Goal: Task Accomplishment & Management: Complete application form

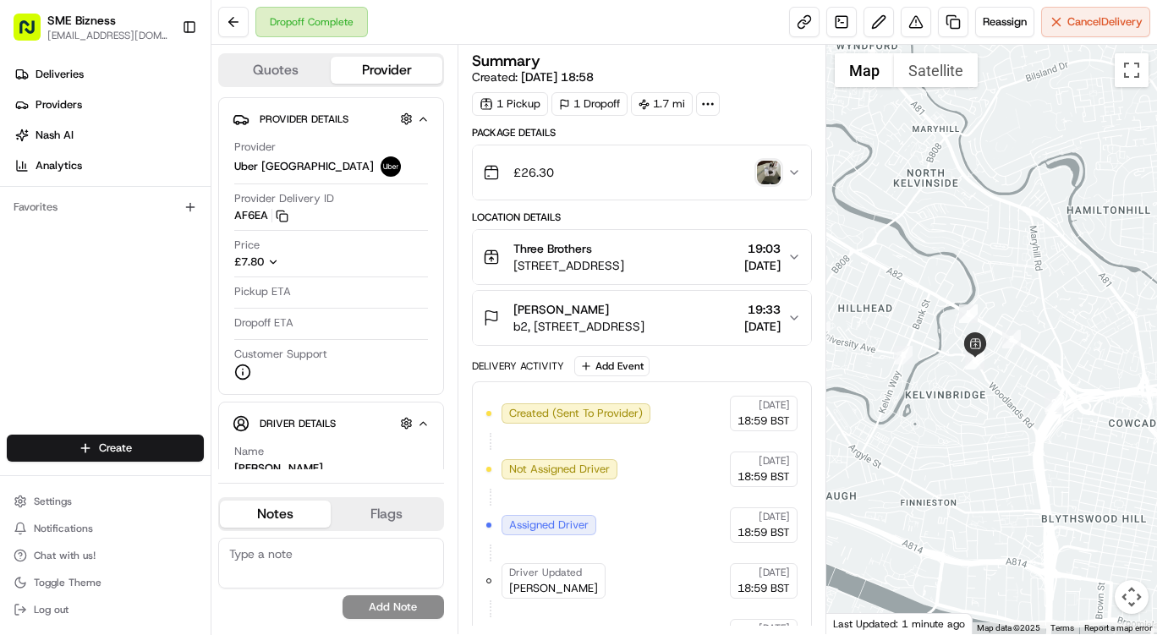
scroll to position [322, 0]
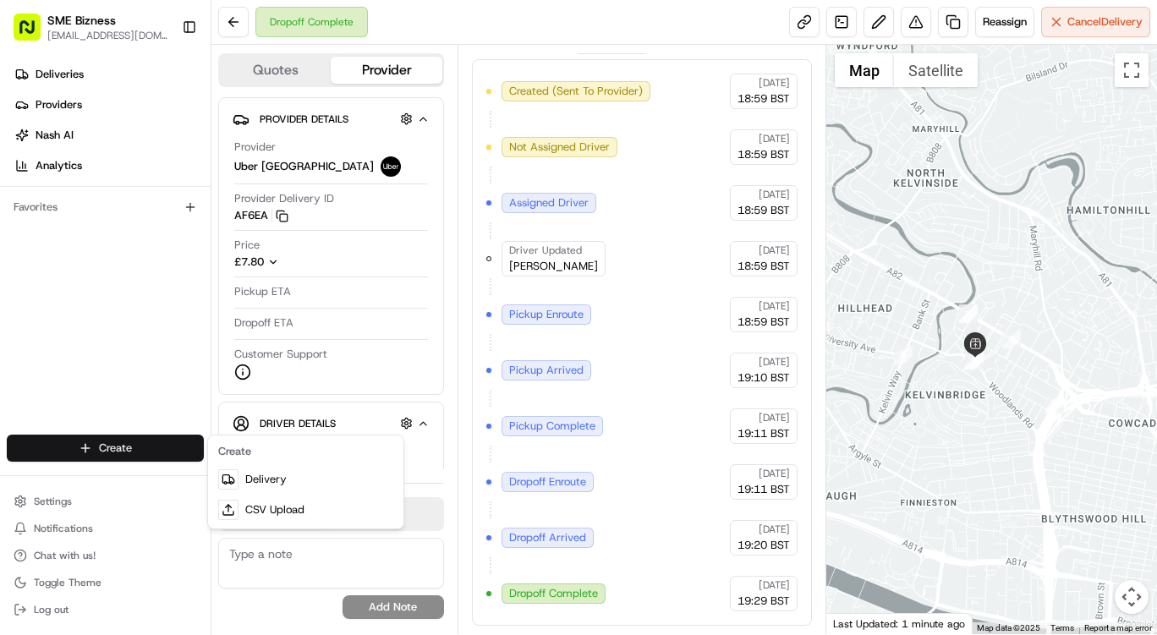
click at [78, 438] on html "SME Bizness [EMAIL_ADDRESS][DOMAIN_NAME] Toggle Sidebar Deliveries Providers [P…" at bounding box center [578, 317] width 1157 height 635
click at [286, 479] on link "Delivery" at bounding box center [305, 479] width 189 height 30
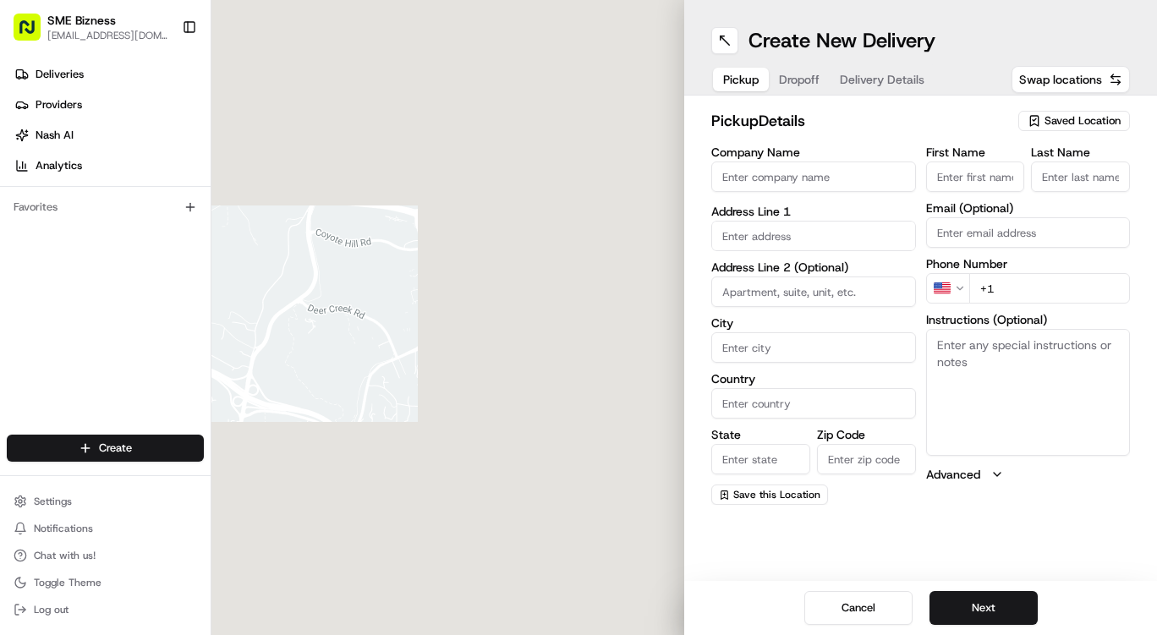
click at [757, 180] on input "Company Name" at bounding box center [813, 176] width 205 height 30
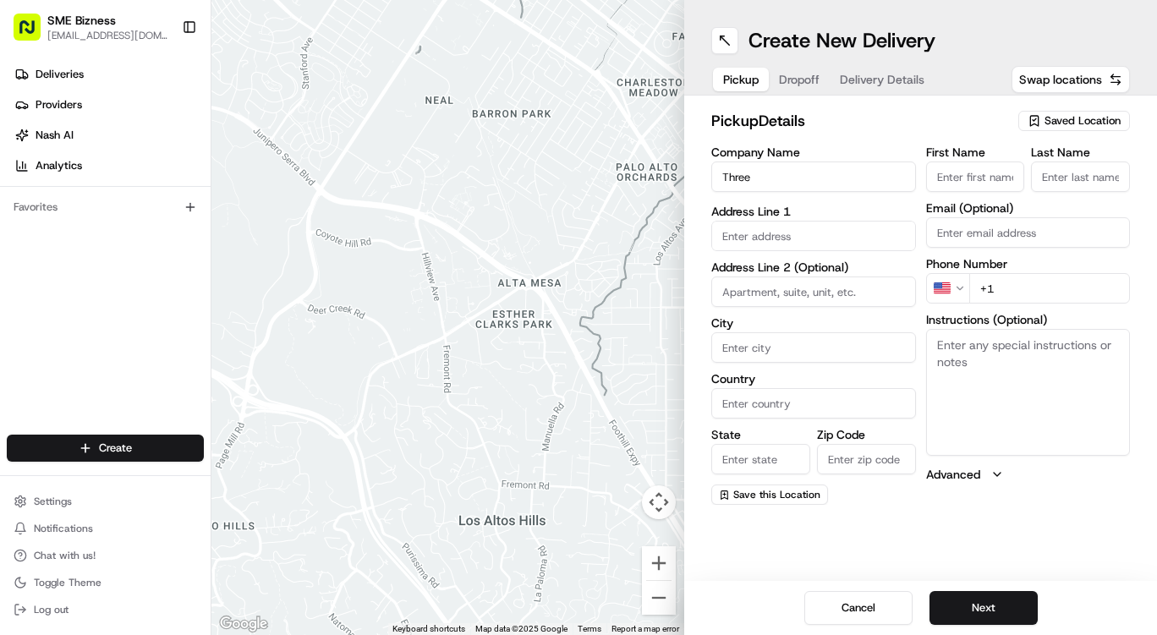
type input "Three Brothers"
click at [777, 245] on input "text" at bounding box center [813, 232] width 205 height 30
paste input "[STREET_ADDRESS]"
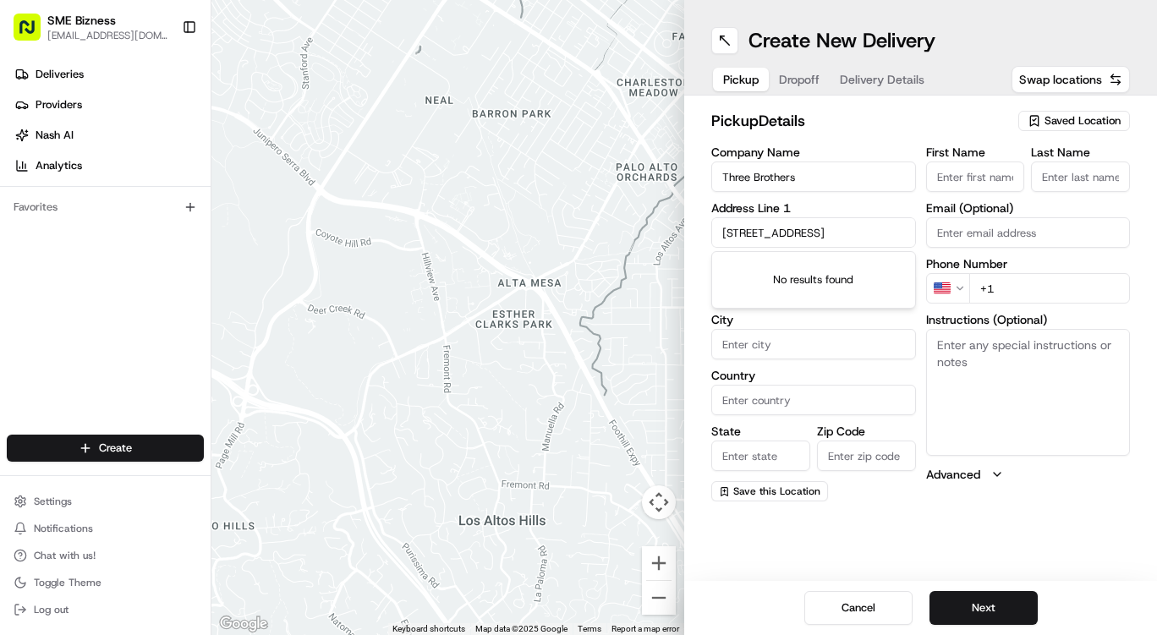
scroll to position [0, 7]
click at [878, 280] on div "[STREET_ADDRESS]" at bounding box center [813, 267] width 196 height 25
type input "[STREET_ADDRESS]"
type input "[GEOGRAPHIC_DATA]"
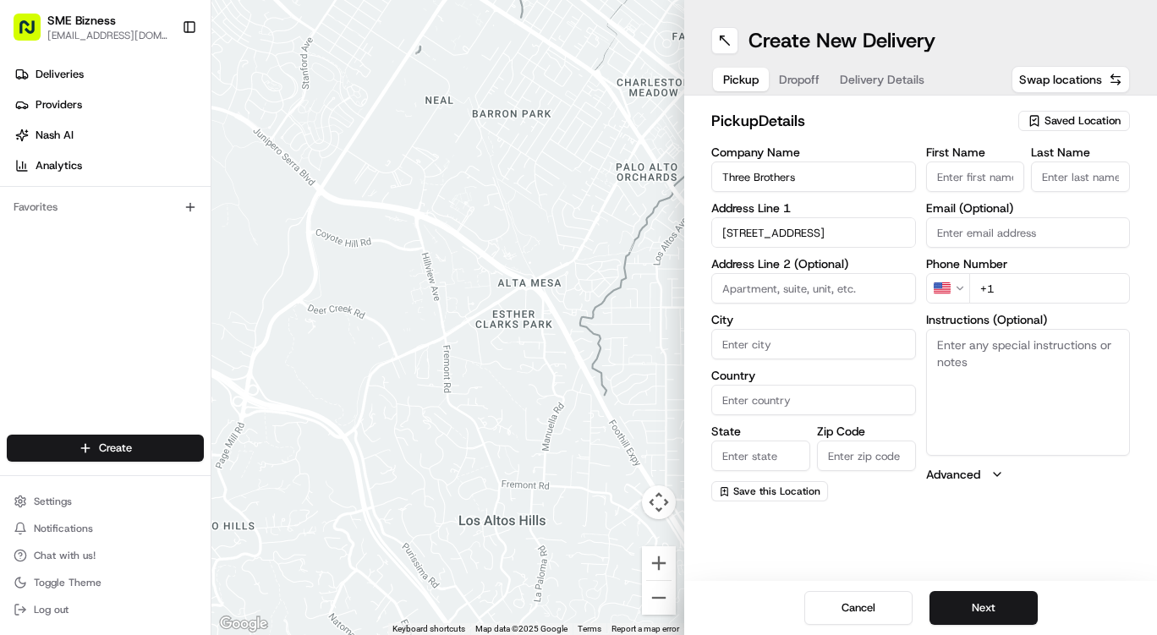
type input "[GEOGRAPHIC_DATA]"
type input "G3 6NE"
type input "[STREET_ADDRESS]"
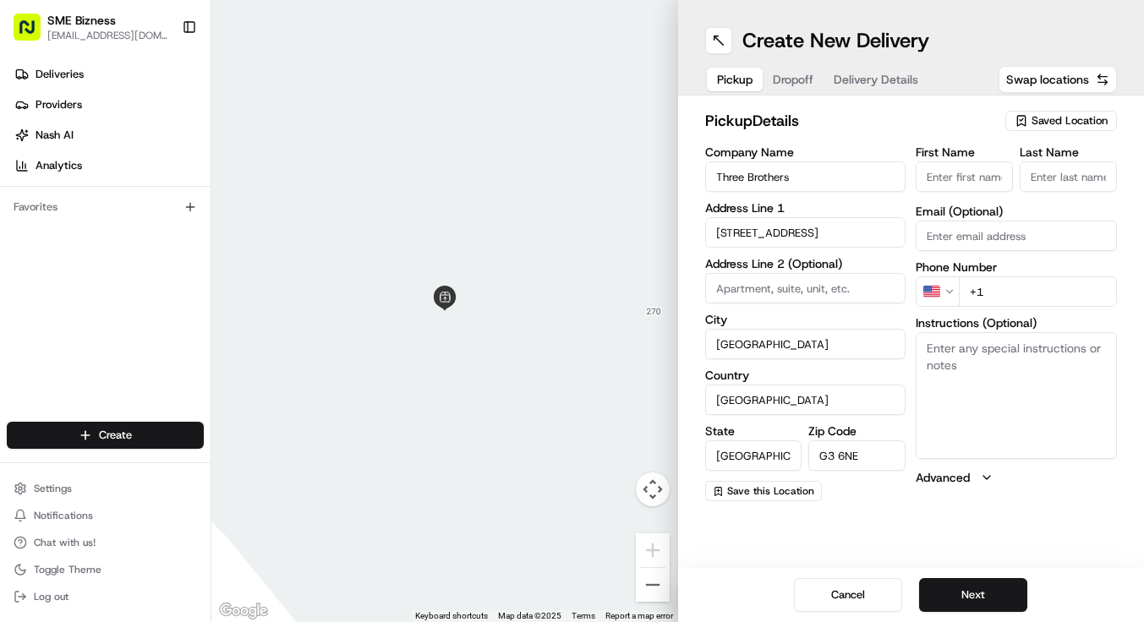
click at [978, 177] on input "First Name" at bounding box center [964, 176] width 97 height 30
type input "Three"
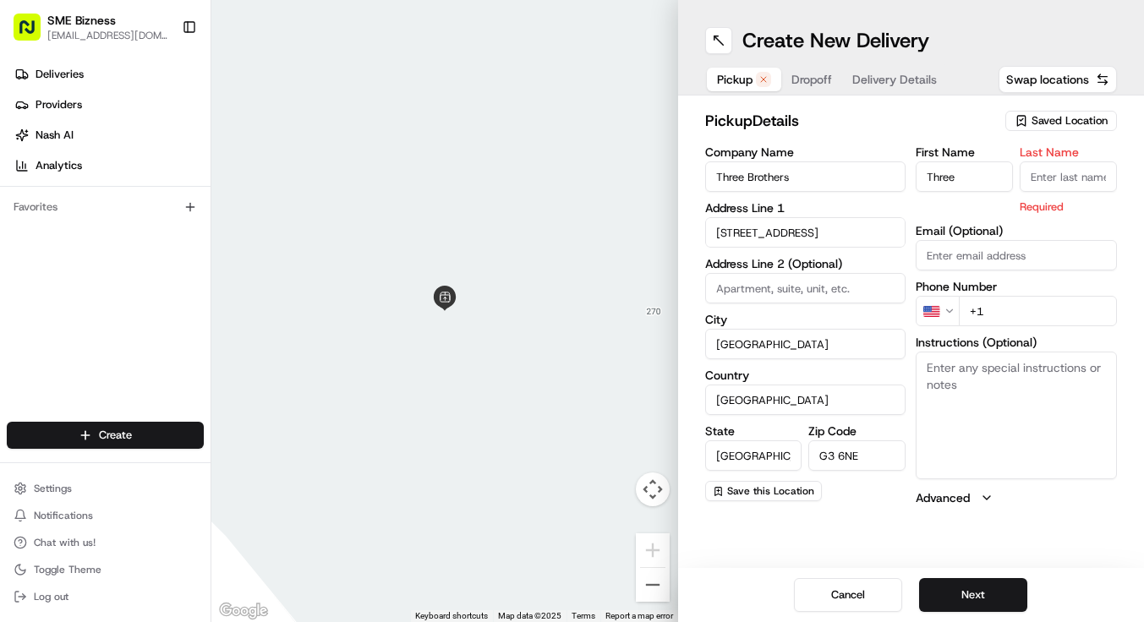
click at [1057, 170] on input "Last Name" at bounding box center [1068, 176] width 97 height 30
type input "Brothers"
click at [950, 306] on html "SME Bizness [EMAIL_ADDRESS][DOMAIN_NAME] Toggle Sidebar Deliveries Providers [P…" at bounding box center [572, 311] width 1144 height 622
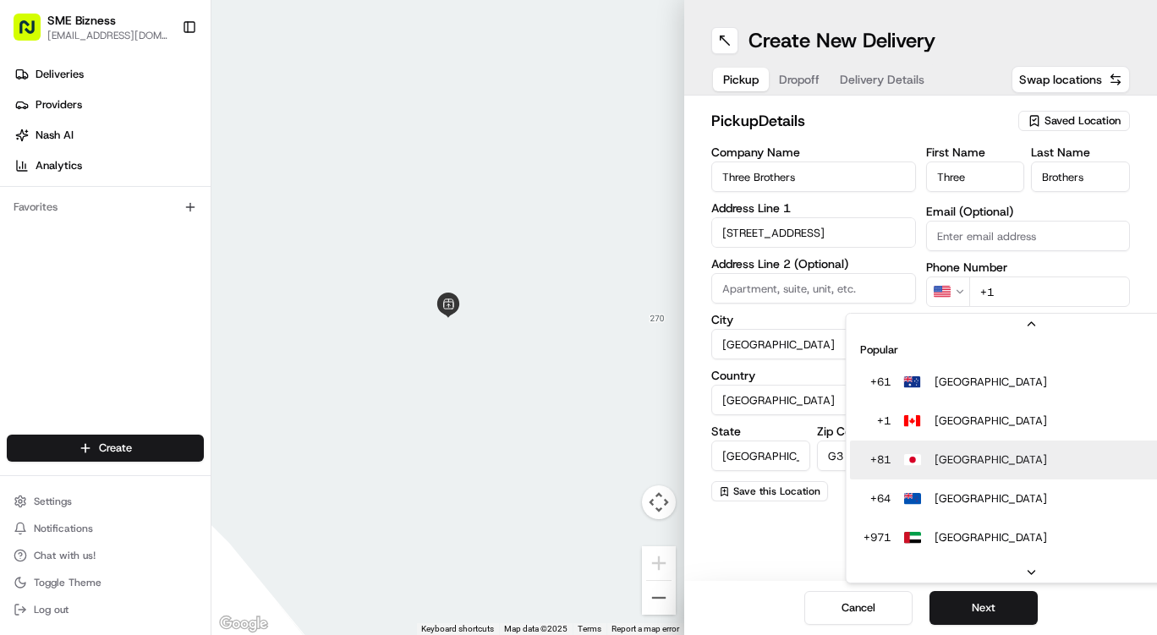
scroll to position [73, 0]
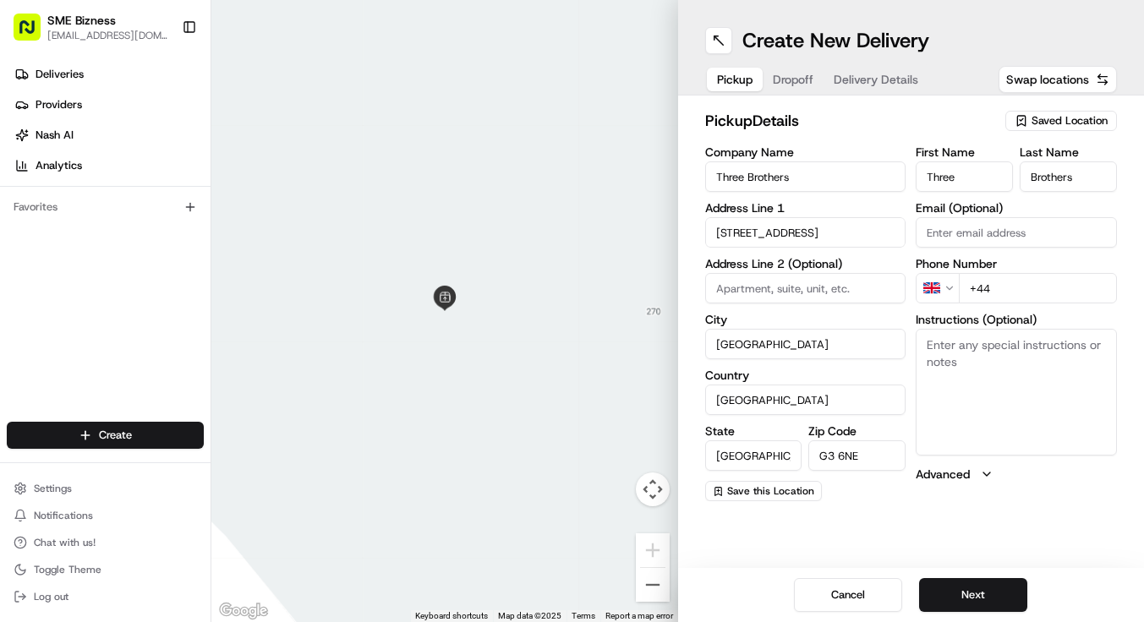
paste input "141 261 7144"
click at [1023, 306] on div "First Name Three Last Name Brothers Email (Optional) Phone Number GB +44 Instru…" at bounding box center [1016, 323] width 201 height 355
type input "[PHONE_NUMBER]"
click at [965, 550] on div "Create New Delivery Pickup Dropoff Delivery Details Swap locations pickup Detai…" at bounding box center [911, 311] width 467 height 622
click at [948, 595] on button "Next" at bounding box center [973, 595] width 108 height 34
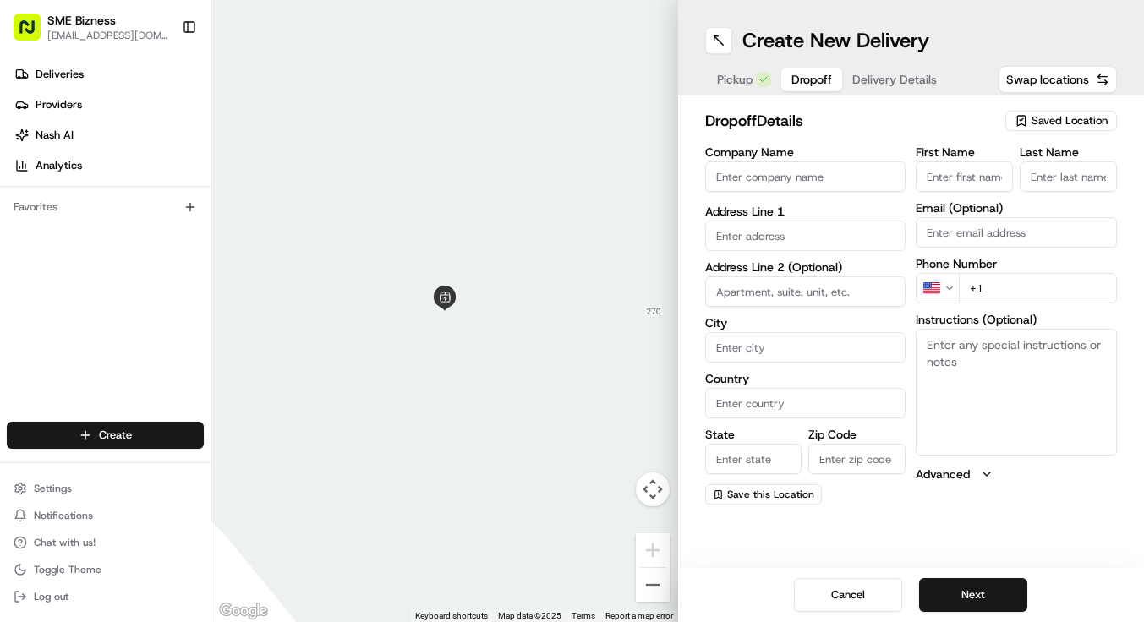
click at [973, 606] on button "Next" at bounding box center [973, 595] width 108 height 34
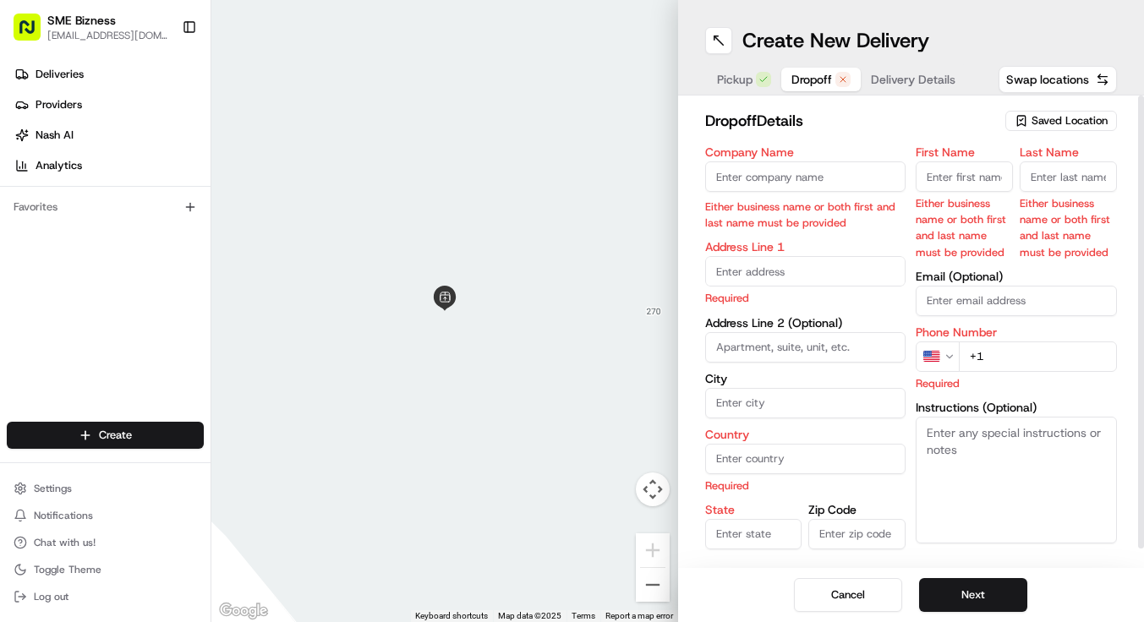
click at [819, 83] on span "Dropoff" at bounding box center [811, 79] width 41 height 17
click at [810, 169] on input "Company Name" at bounding box center [805, 176] width 201 height 30
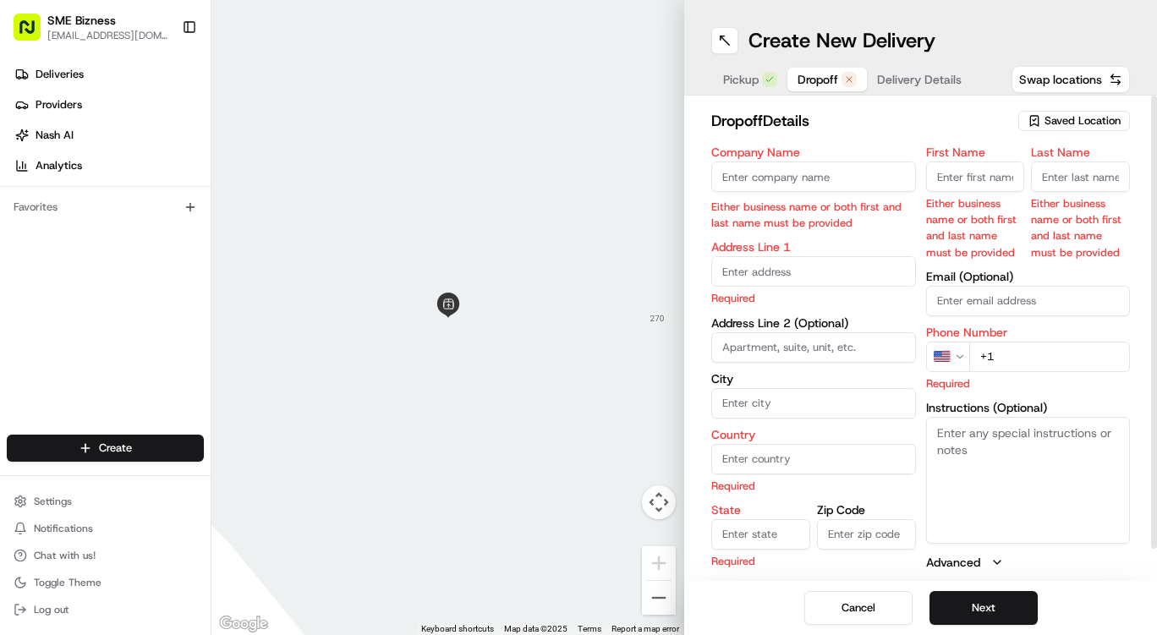
paste input "[PERSON_NAME]"
type input "[PERSON_NAME]"
click at [778, 272] on body "SME Bizness [EMAIL_ADDRESS][DOMAIN_NAME] Toggle Sidebar Deliveries Providers [P…" at bounding box center [578, 317] width 1157 height 635
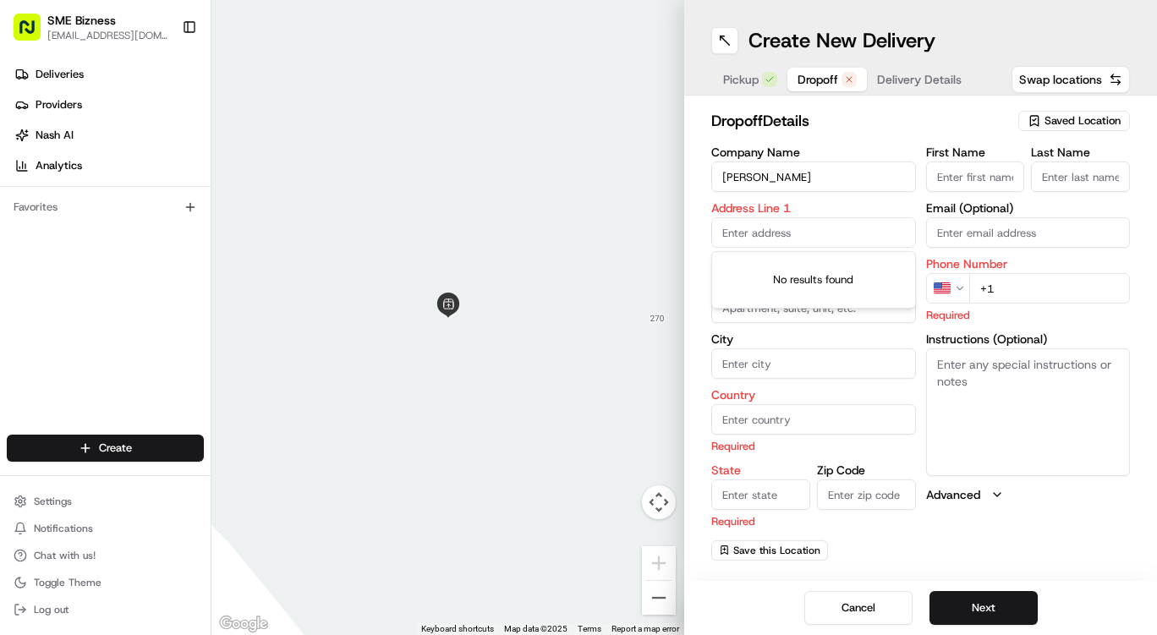
paste input "[STREET_ADDRESS], [GEOGRAPHIC_DATA]"
click at [824, 278] on div "[STREET_ADDRESS]" at bounding box center [813, 267] width 196 height 25
type input "[STREET_ADDRESS]"
type input "Renfrew"
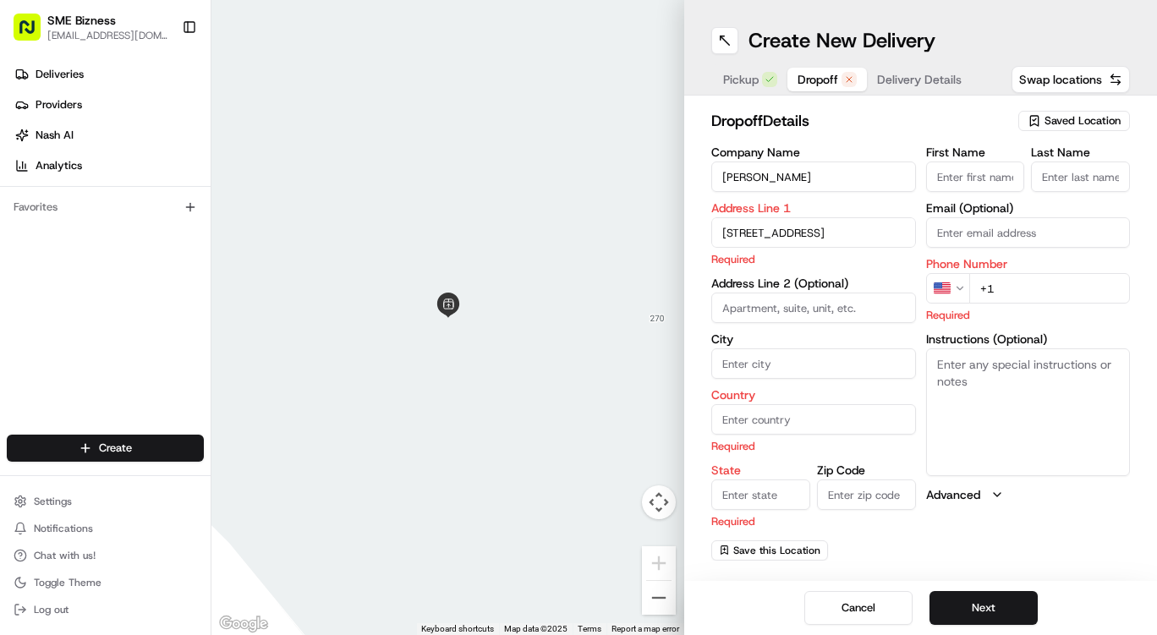
type input "[GEOGRAPHIC_DATA]"
type input "PA4 8PY"
type input "[STREET_ADDRESS]"
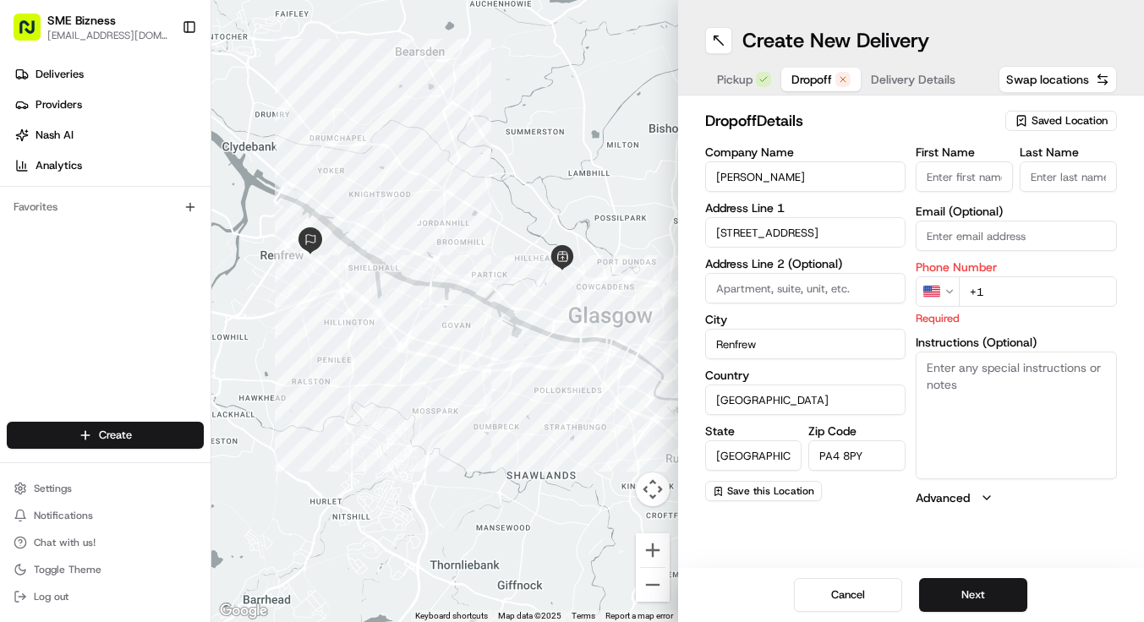
click at [972, 167] on input "First Name" at bounding box center [964, 176] width 97 height 30
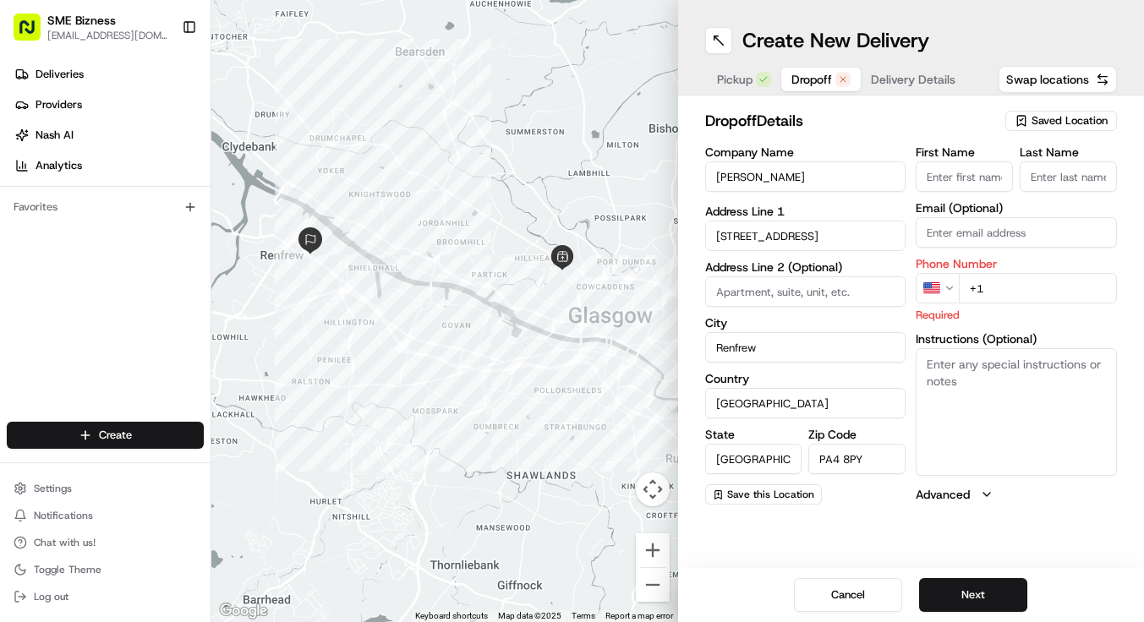
drag, startPoint x: 749, startPoint y: 173, endPoint x: 678, endPoint y: 169, distance: 71.1
click at [678, 169] on div "← Move left → Move right ↑ Move up ↓ Move down + Zoom in - Zoom out Home Jump l…" at bounding box center [677, 311] width 933 height 622
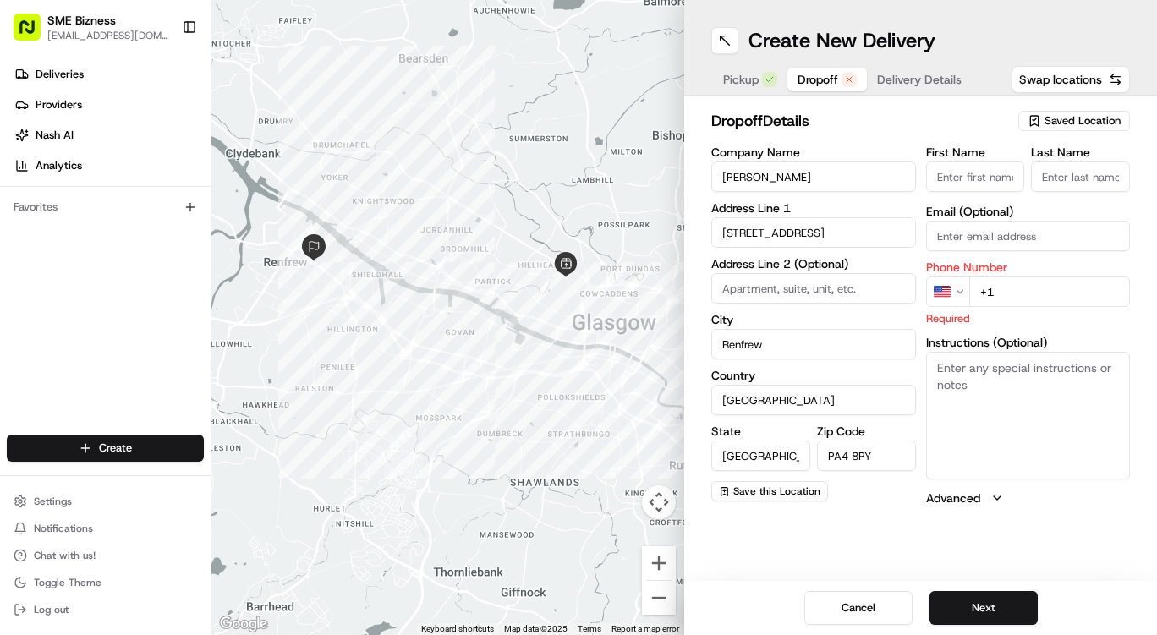
paste input "[PERSON_NAME]"
click at [982, 176] on input "First Name" at bounding box center [975, 176] width 99 height 30
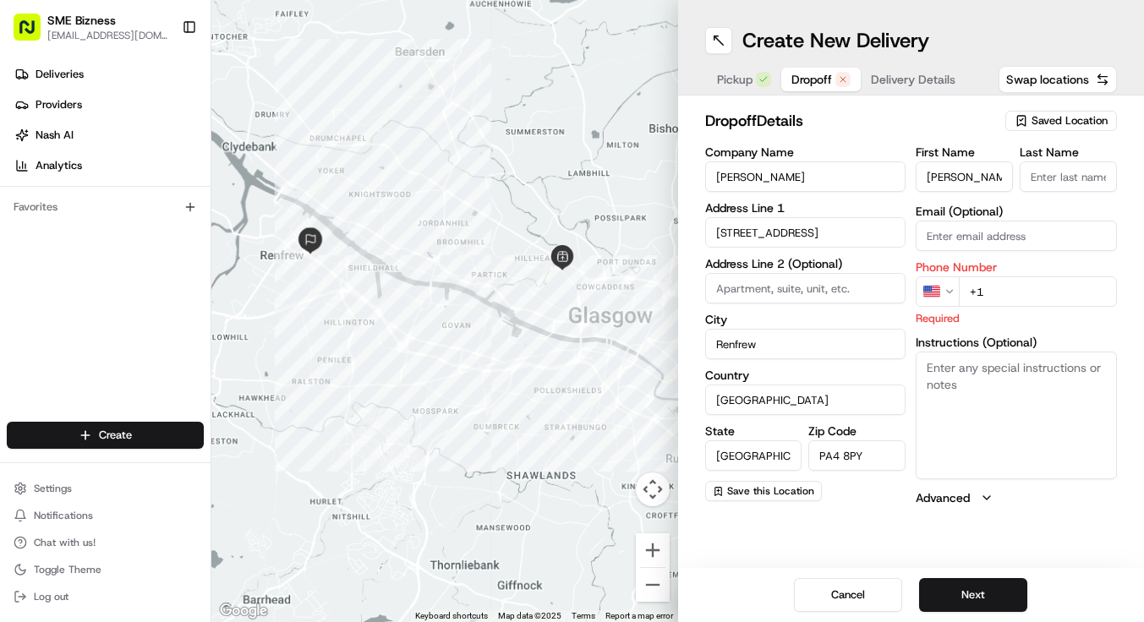
type input "[PERSON_NAME]"
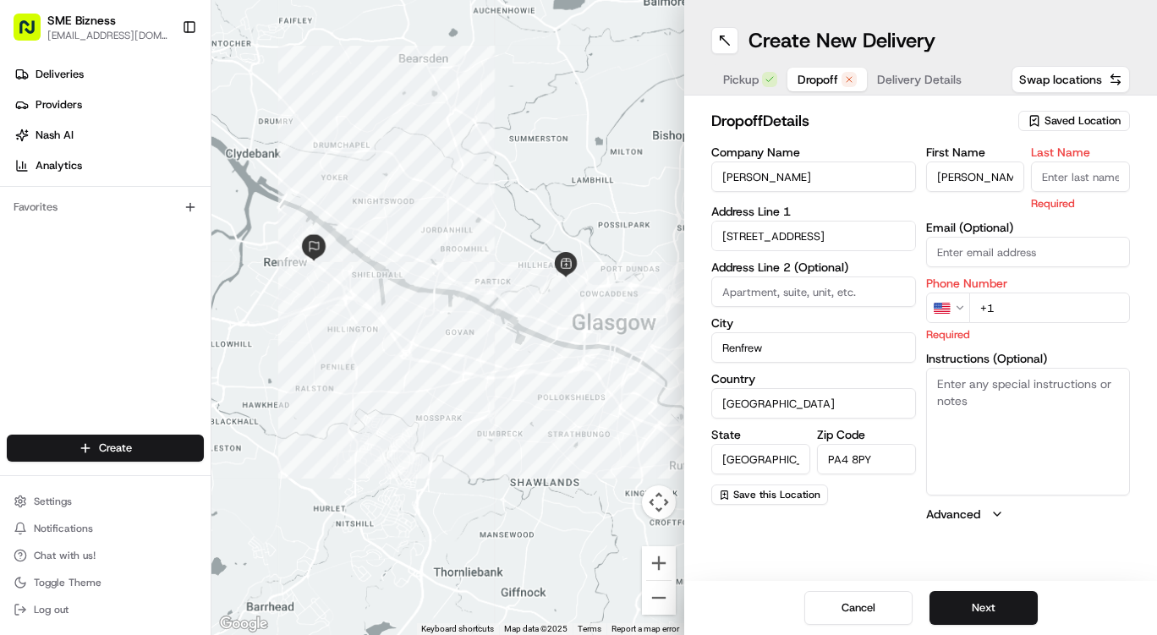
drag, startPoint x: 753, startPoint y: 176, endPoint x: 824, endPoint y: 176, distance: 70.2
click at [824, 176] on input "[PERSON_NAME]" at bounding box center [813, 176] width 205 height 30
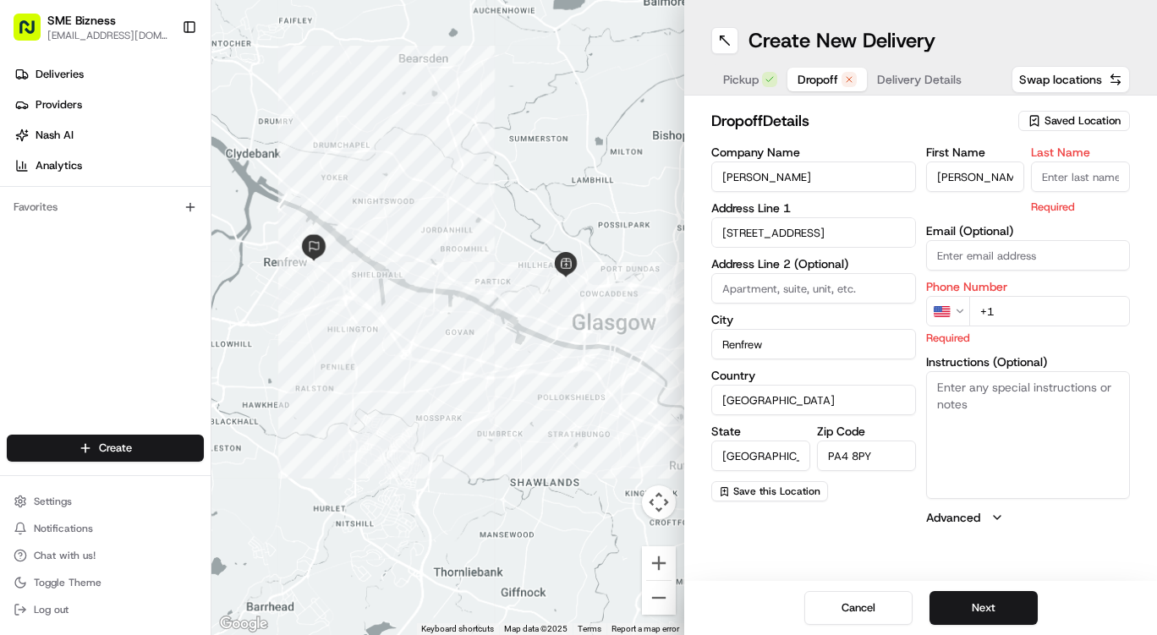
click at [1076, 179] on input "Last Name" at bounding box center [1080, 176] width 99 height 30
paste input "[PERSON_NAME]"
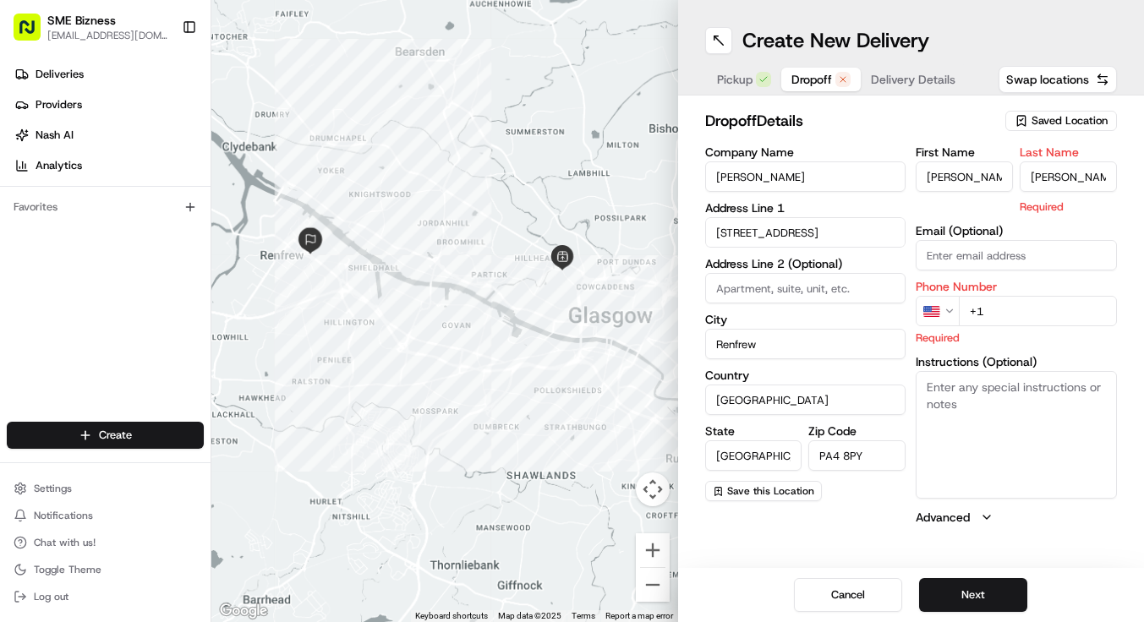
type input "[PERSON_NAME]"
click at [944, 312] on html "SME Bizness [EMAIL_ADDRESS][DOMAIN_NAME] Toggle Sidebar Deliveries Providers [P…" at bounding box center [572, 311] width 1144 height 622
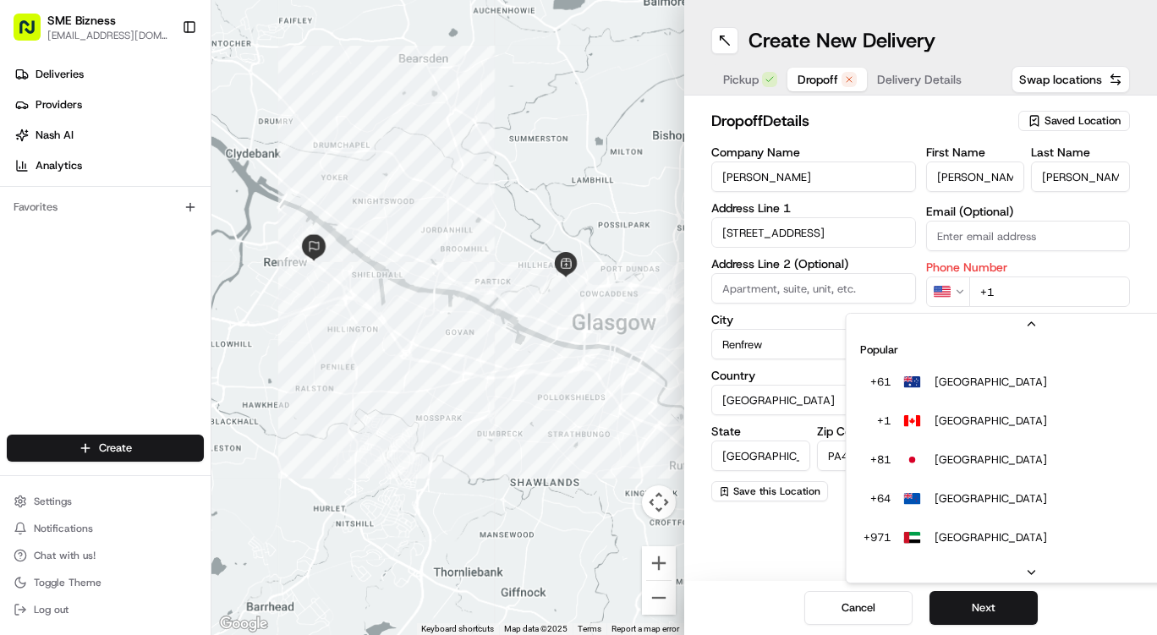
scroll to position [73, 0]
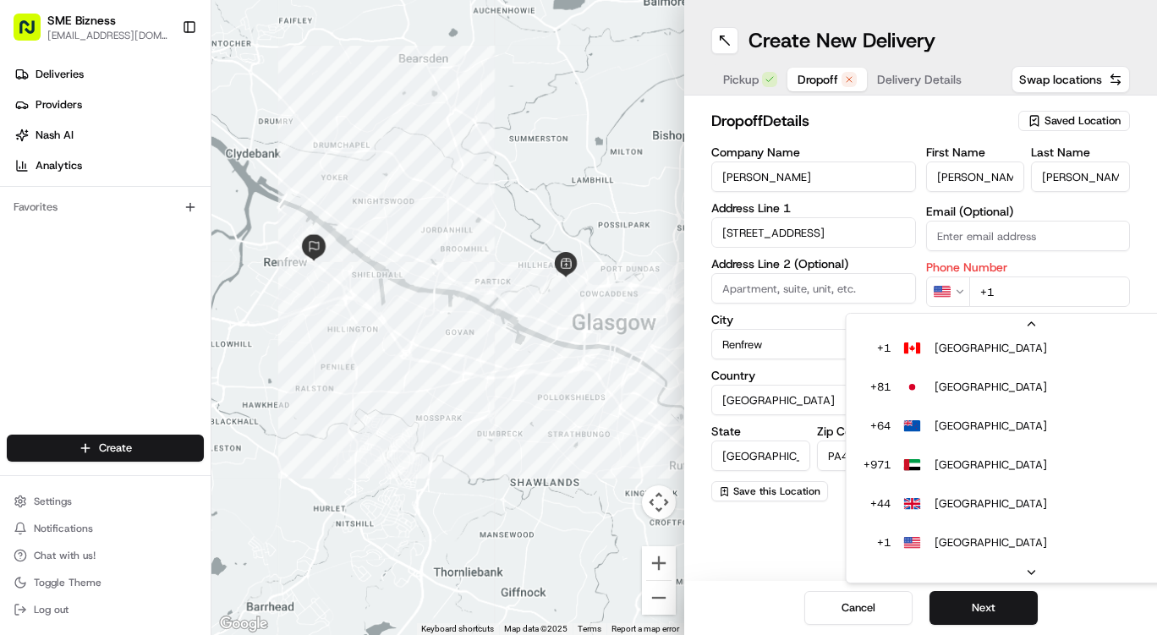
type input "+44"
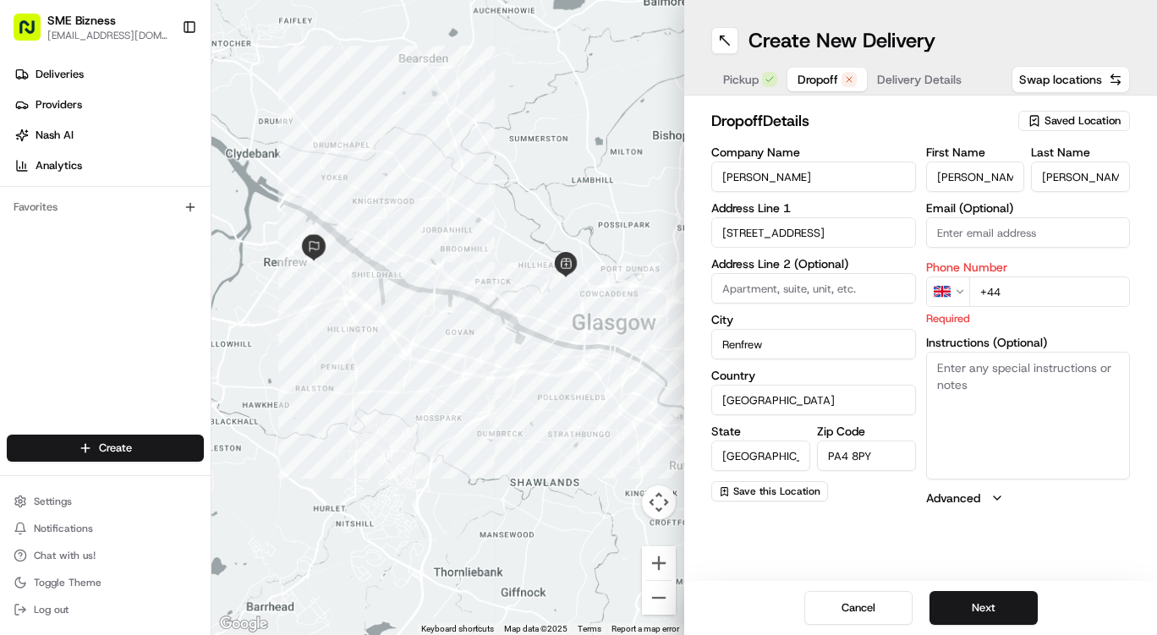
paste input "7852872461"
click at [958, 225] on input "Email (Optional)" at bounding box center [1028, 232] width 205 height 30
type input "7852872461"
paste input "7852 872461"
click at [1026, 291] on input "+44" at bounding box center [1049, 291] width 161 height 30
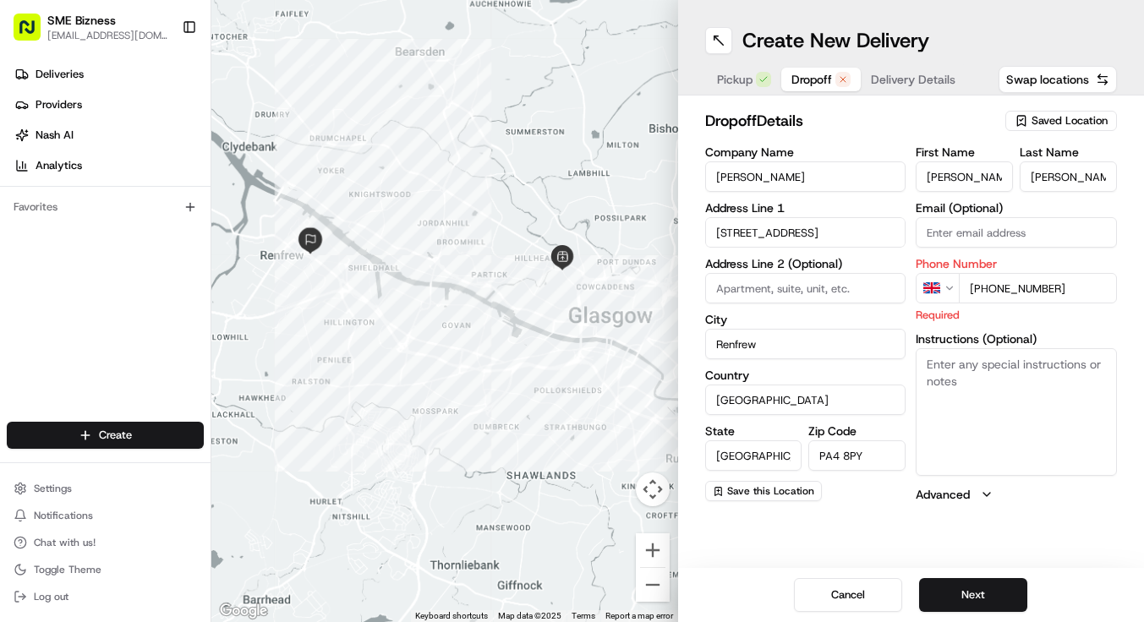
type input "[PHONE_NUMBER]"
click at [972, 612] on button "Next" at bounding box center [973, 595] width 108 height 34
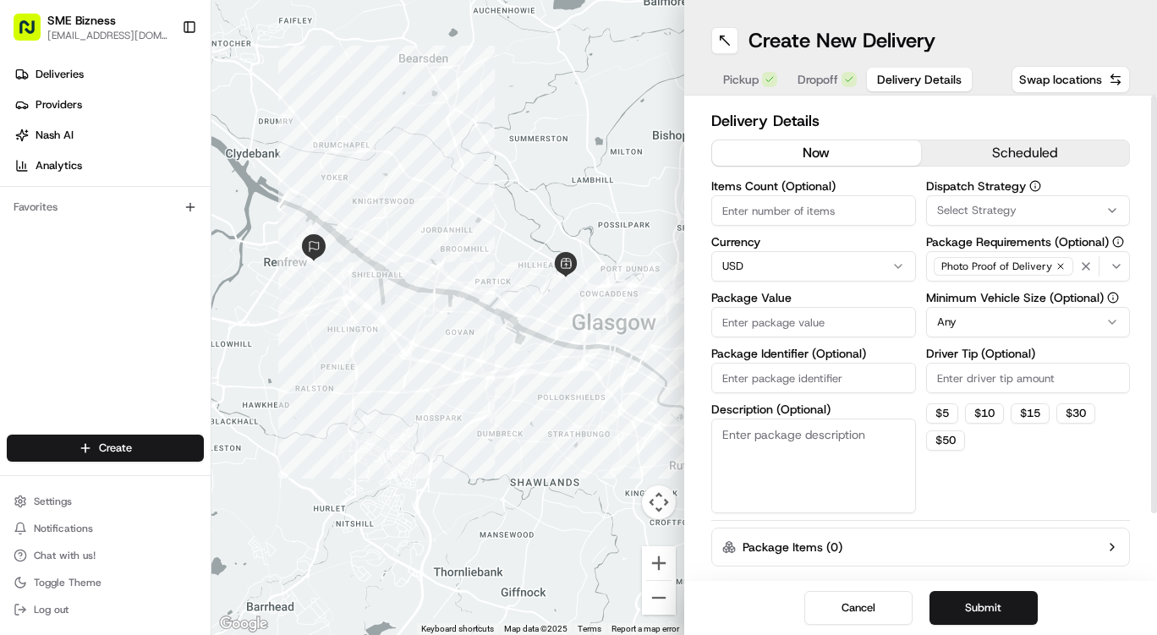
click at [798, 208] on input "Items Count (Optional)" at bounding box center [813, 210] width 205 height 30
type input "3"
click at [810, 266] on html "SME Bizness [EMAIL_ADDRESS][DOMAIN_NAME] Toggle Sidebar Deliveries Providers [P…" at bounding box center [578, 317] width 1157 height 635
click at [794, 320] on input "Package Value" at bounding box center [813, 322] width 205 height 30
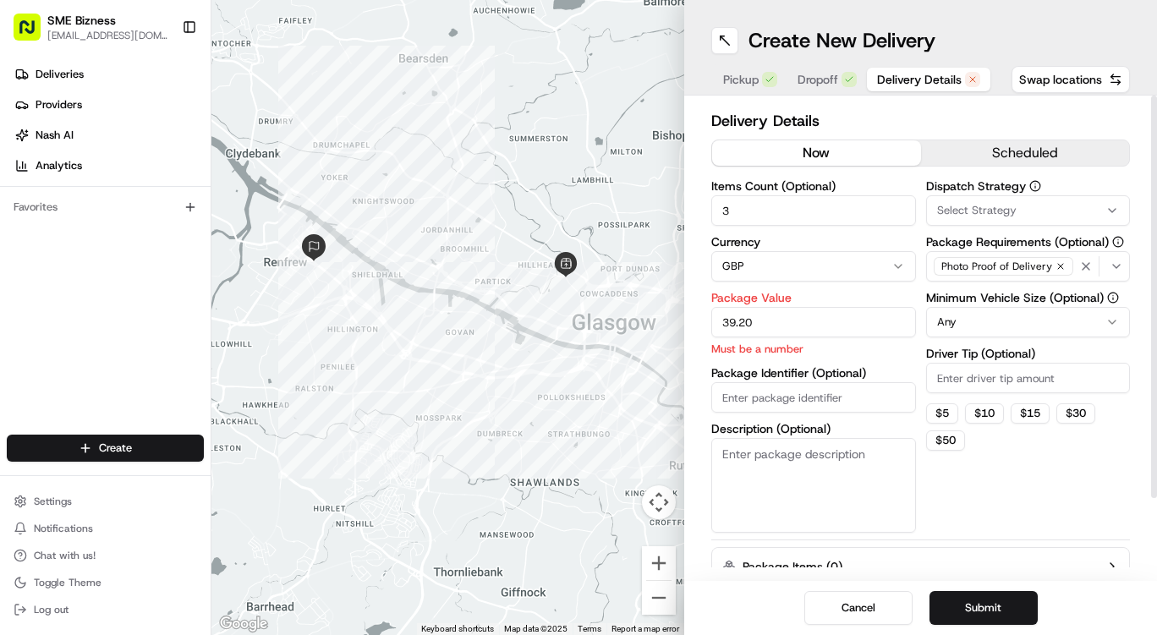
type input "39.20"
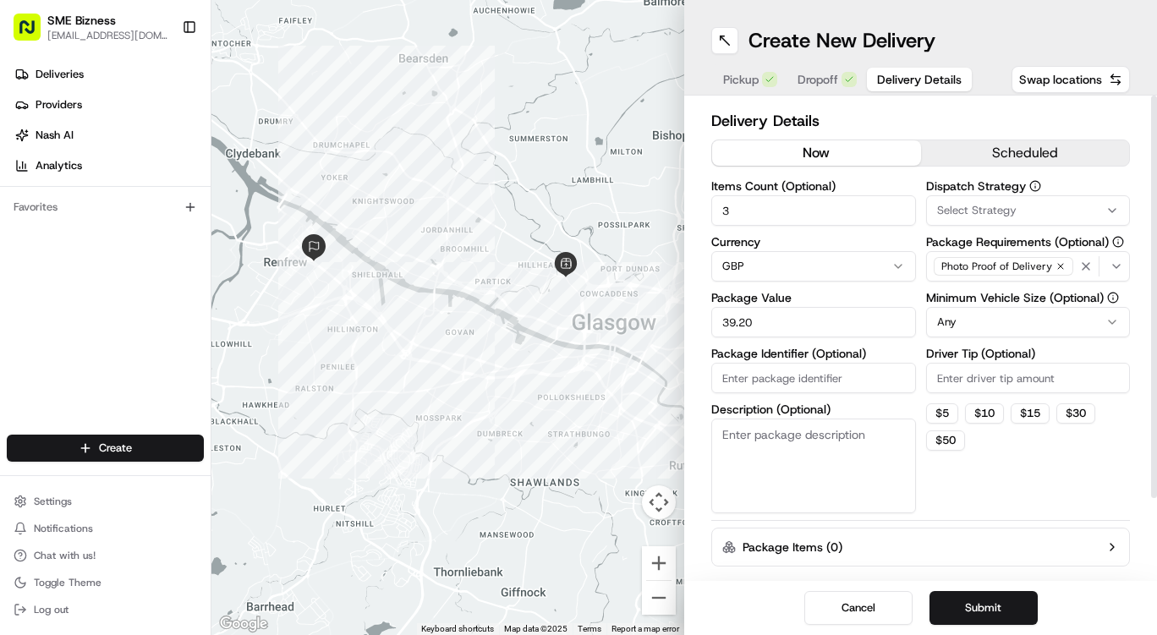
click at [780, 385] on input "Package Identifier (Optional)" at bounding box center [813, 378] width 205 height 30
click at [784, 444] on textarea "Description (Optional)" at bounding box center [813, 466] width 205 height 95
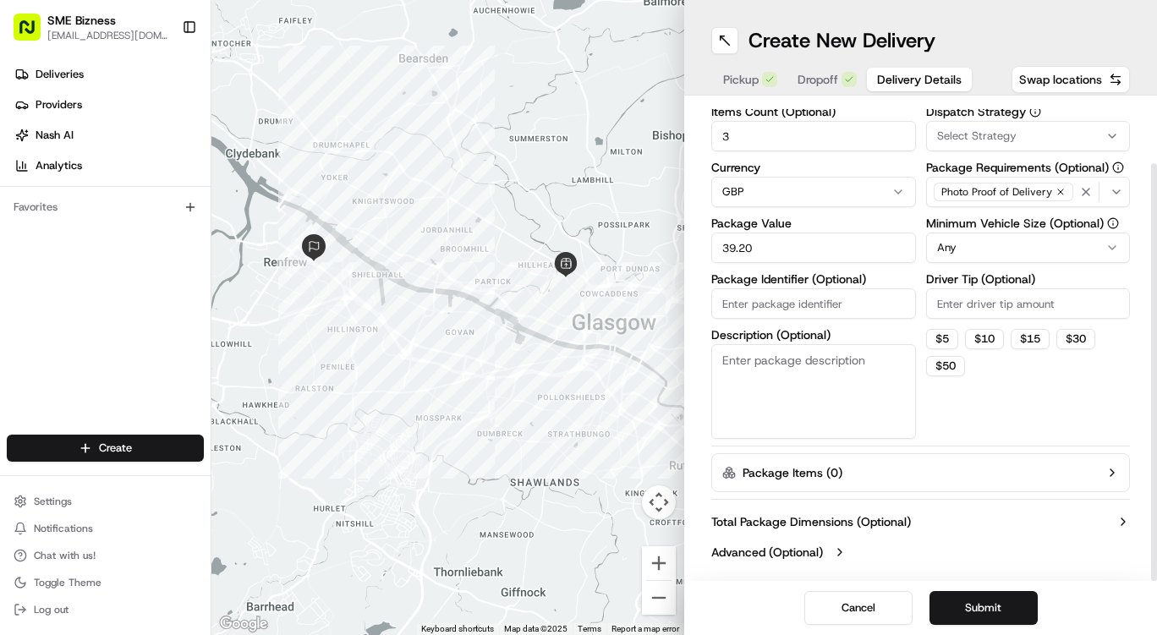
scroll to position [0, 0]
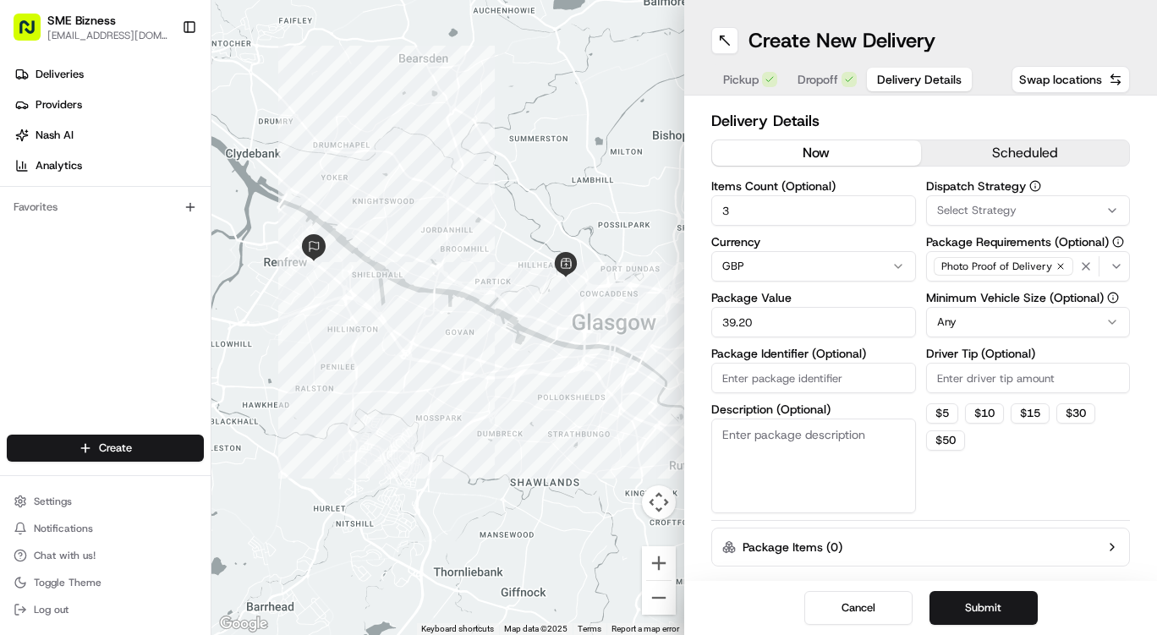
click at [966, 613] on button "Submit" at bounding box center [983, 608] width 108 height 34
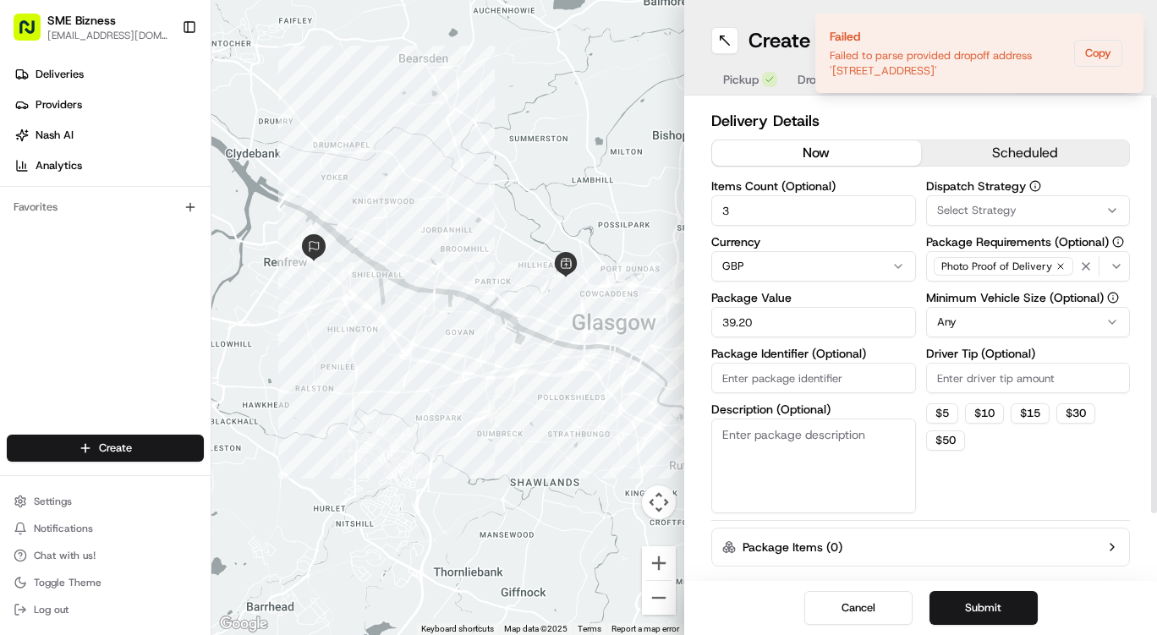
click at [799, 161] on button "now" at bounding box center [816, 152] width 209 height 25
click at [1131, 26] on icon "Notifications (F8)" at bounding box center [1129, 28] width 14 height 14
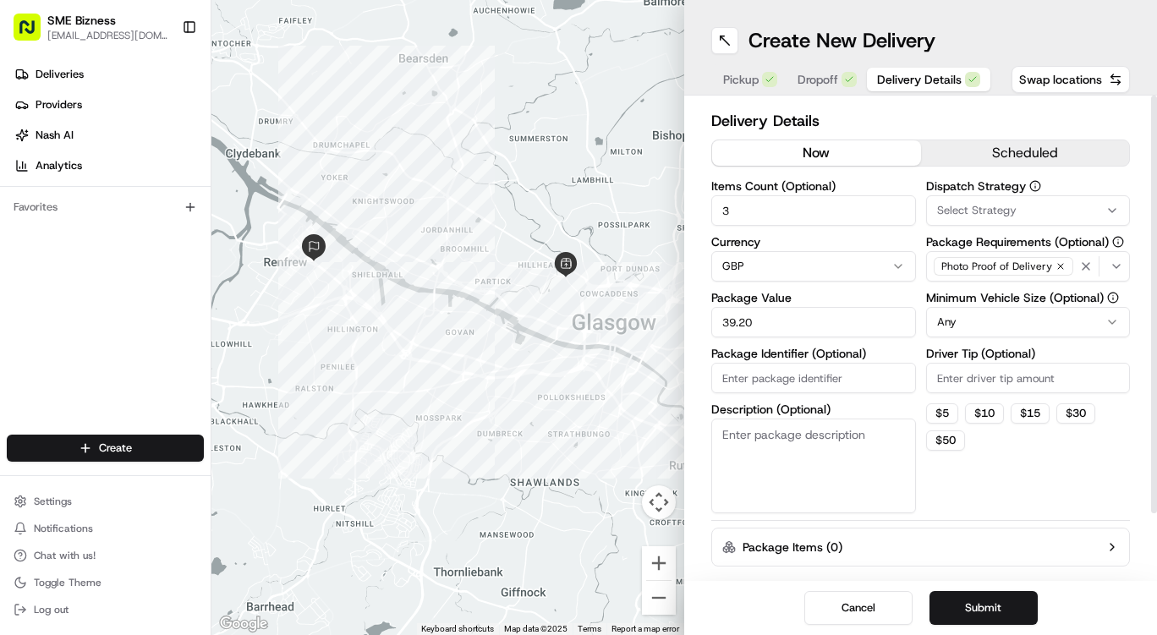
click at [818, 90] on button "Dropoff" at bounding box center [826, 80] width 79 height 24
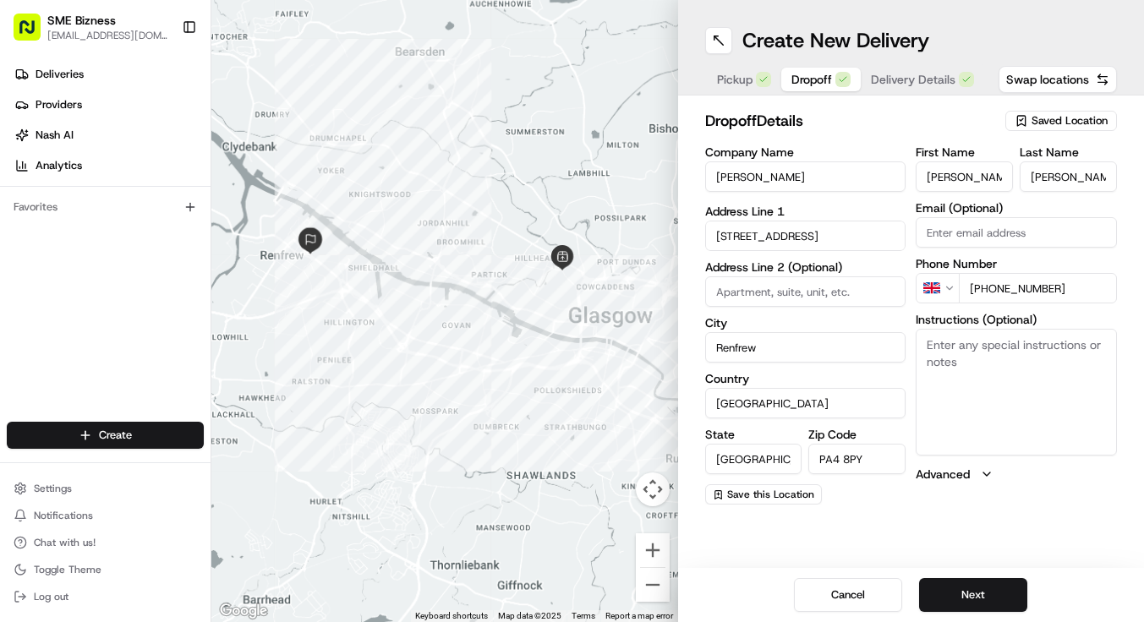
click at [801, 243] on input "[STREET_ADDRESS]" at bounding box center [805, 236] width 201 height 30
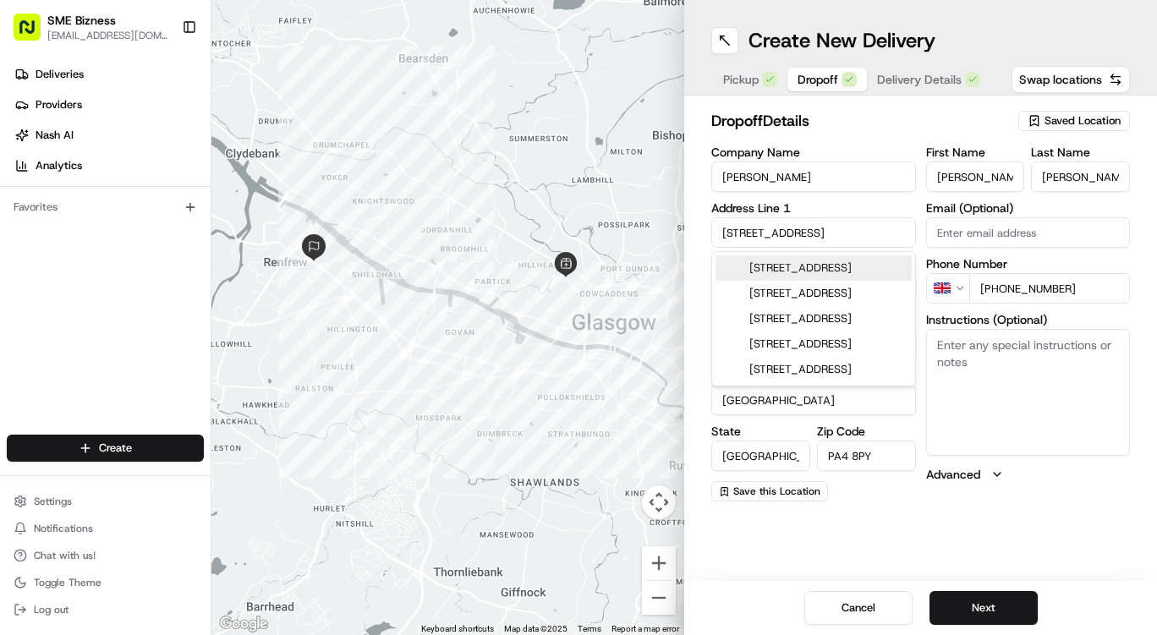
click at [811, 230] on input "[STREET_ADDRESS]" at bounding box center [813, 232] width 205 height 30
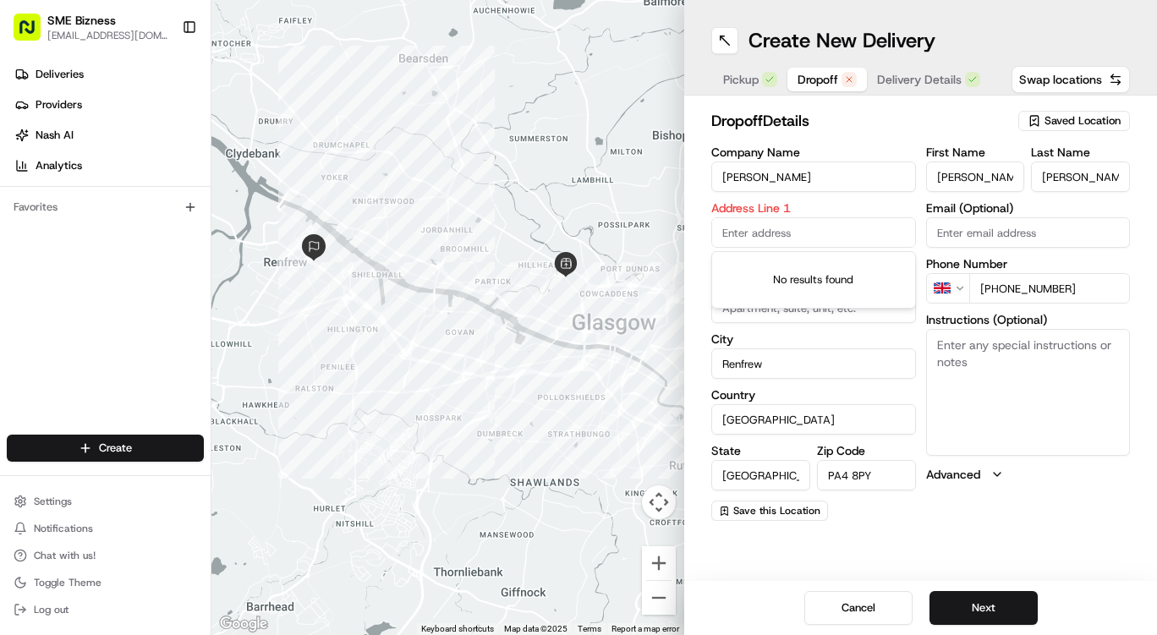
paste input "[STREET_ADDRESS], [GEOGRAPHIC_DATA]"
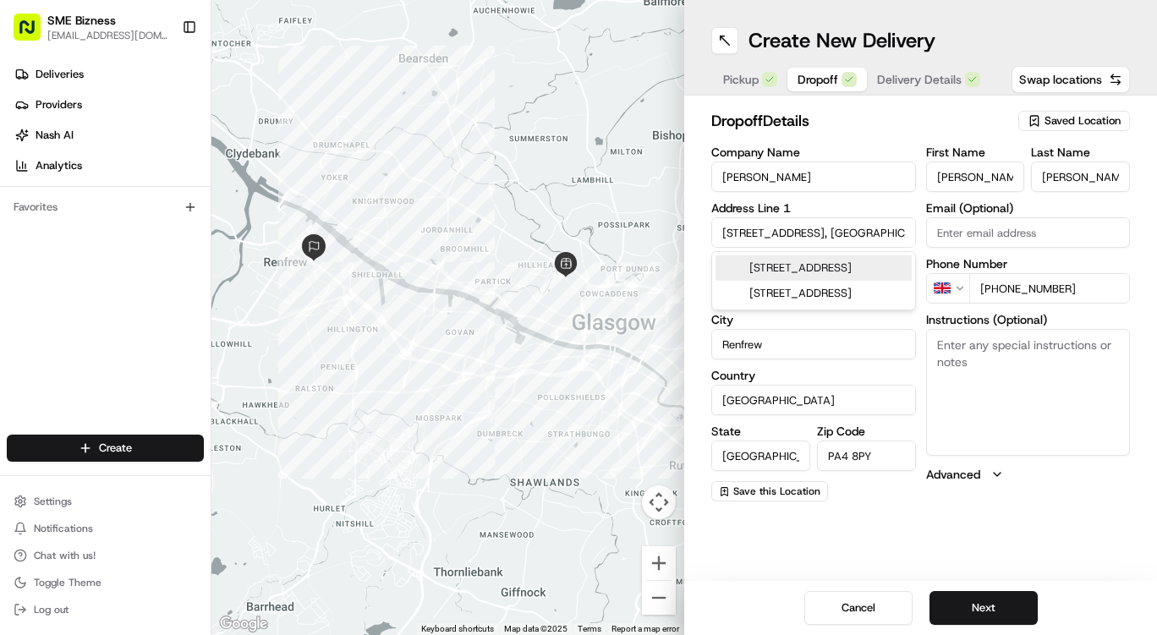
click at [828, 281] on div "[STREET_ADDRESS]" at bounding box center [813, 267] width 196 height 25
type input "[STREET_ADDRESS]"
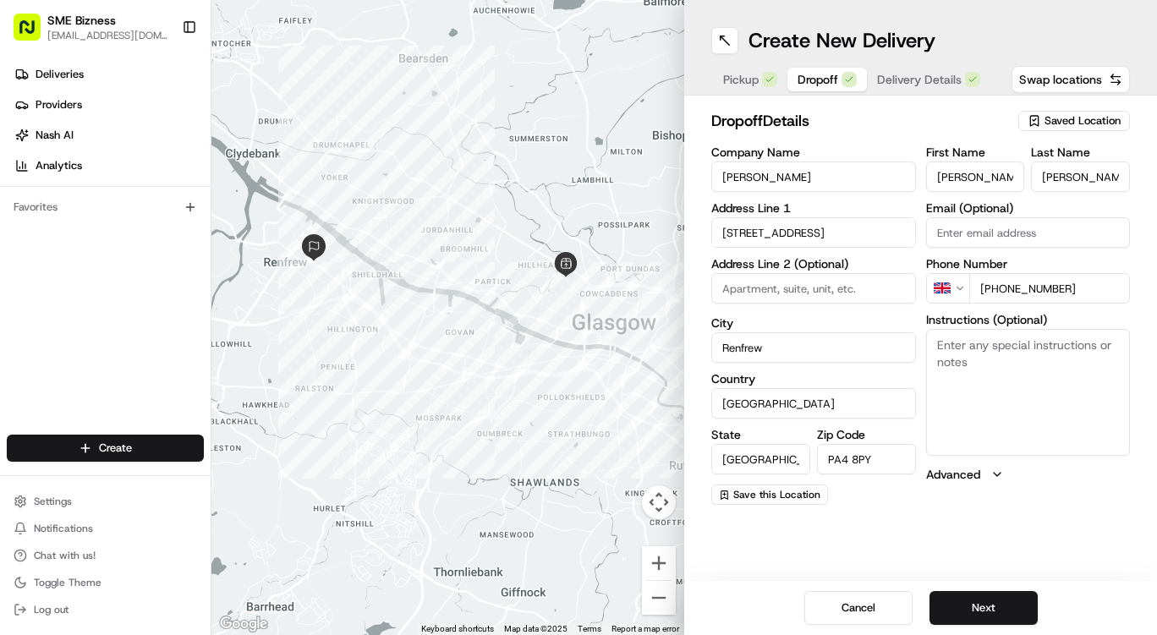
click at [975, 587] on div "Cancel Next" at bounding box center [920, 608] width 473 height 54
click at [974, 595] on button "Next" at bounding box center [983, 608] width 108 height 34
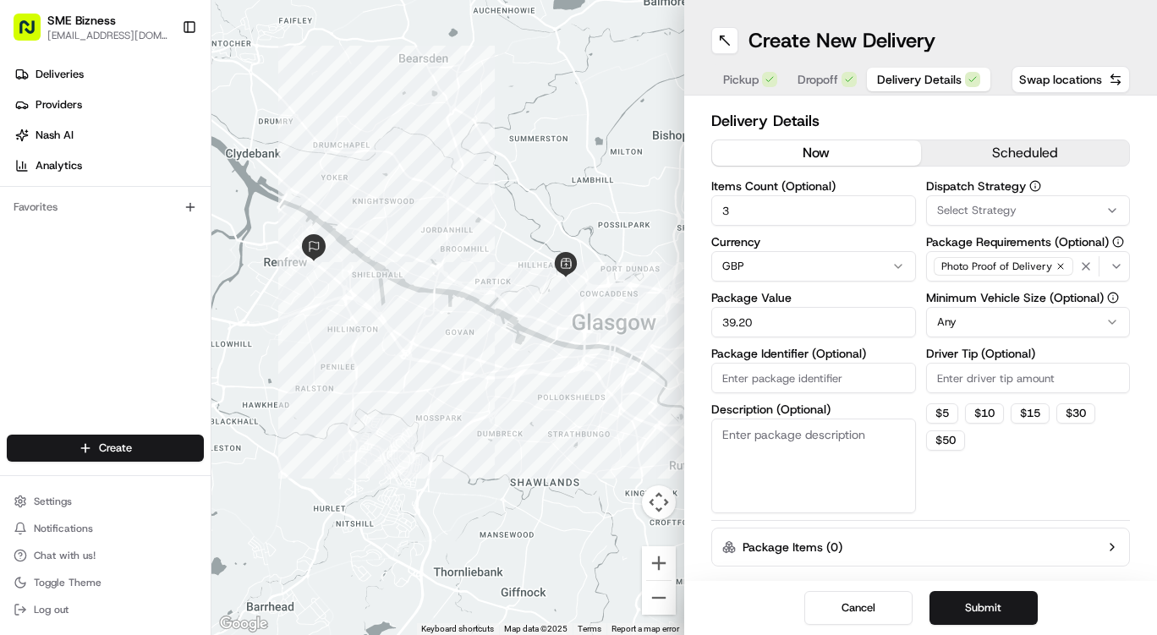
click at [974, 595] on button "Submit" at bounding box center [983, 608] width 108 height 34
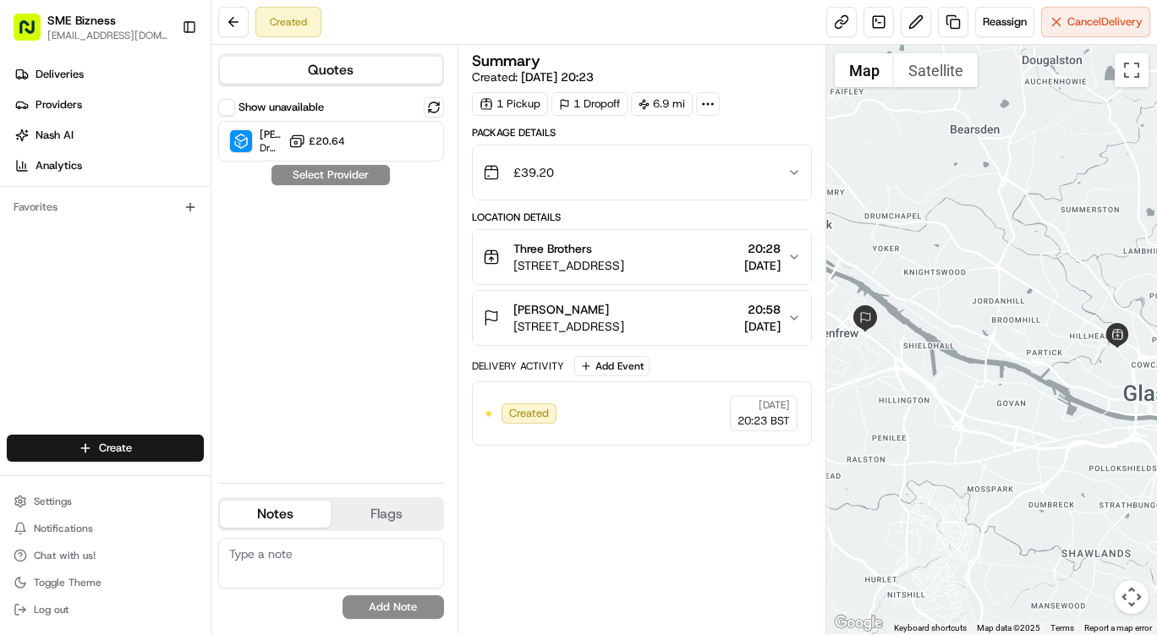
click at [776, 322] on span "[DATE]" at bounding box center [762, 326] width 36 height 17
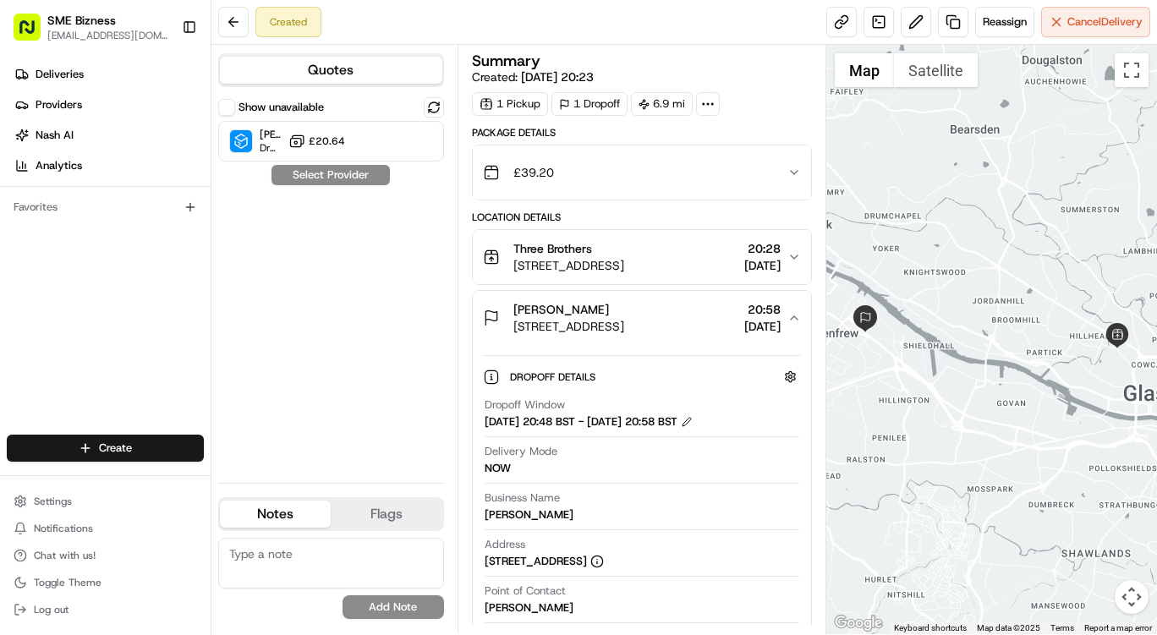
click at [799, 316] on icon "button" at bounding box center [794, 318] width 14 height 14
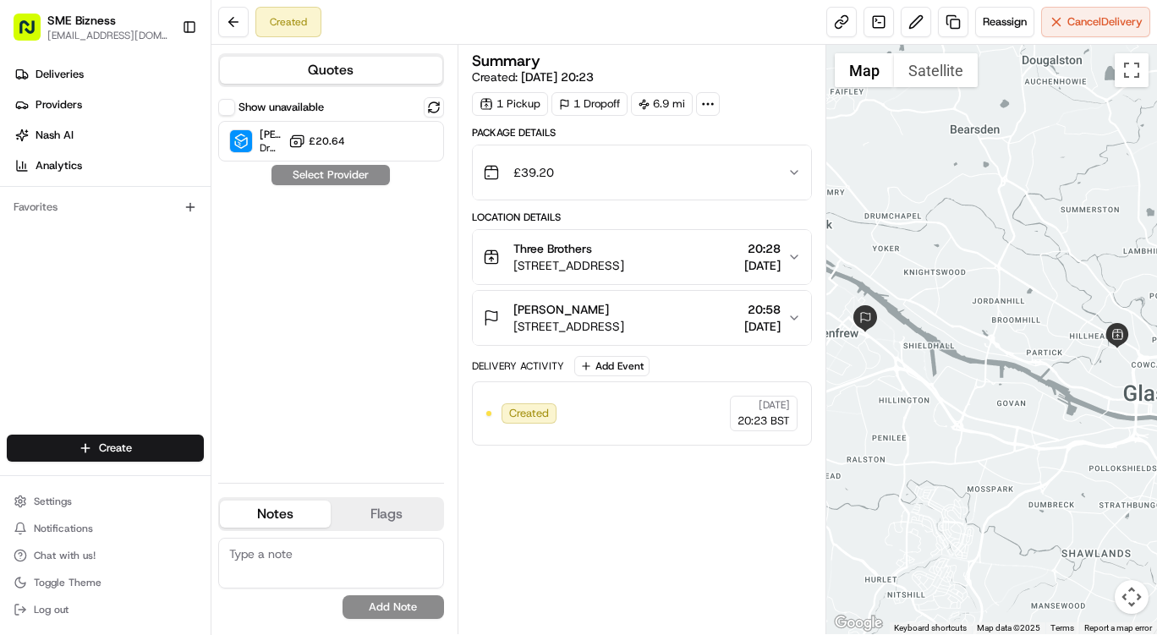
click at [799, 316] on icon "button" at bounding box center [794, 318] width 14 height 14
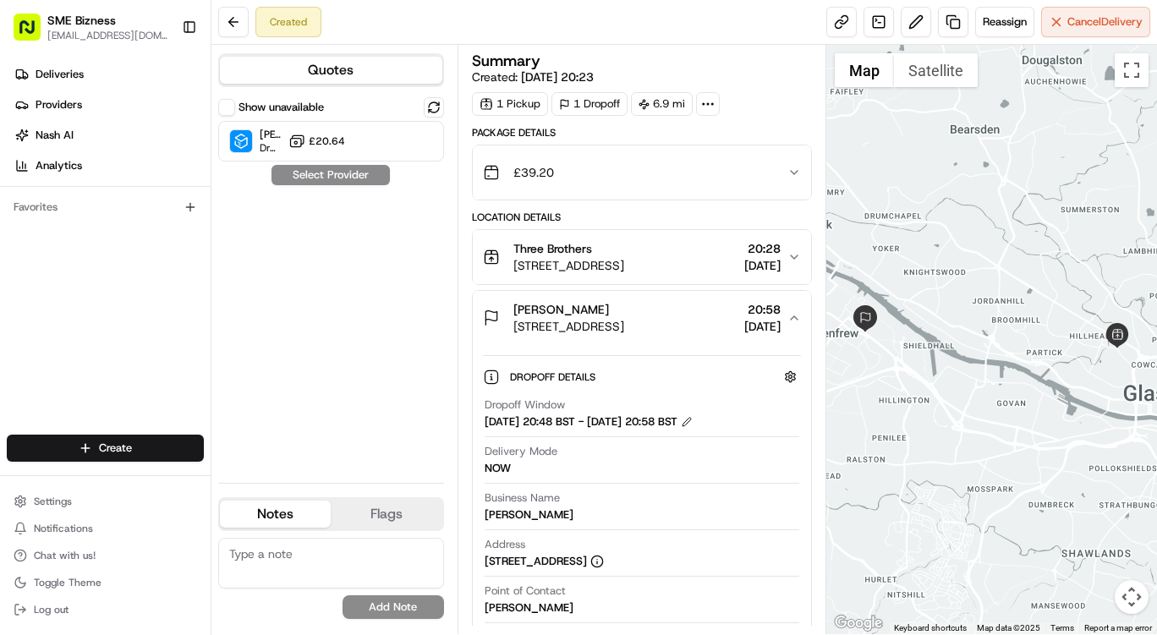
click at [785, 255] on div "Three Brothers [STREET_ADDRESS] 20:28 [DATE]" at bounding box center [635, 257] width 304 height 34
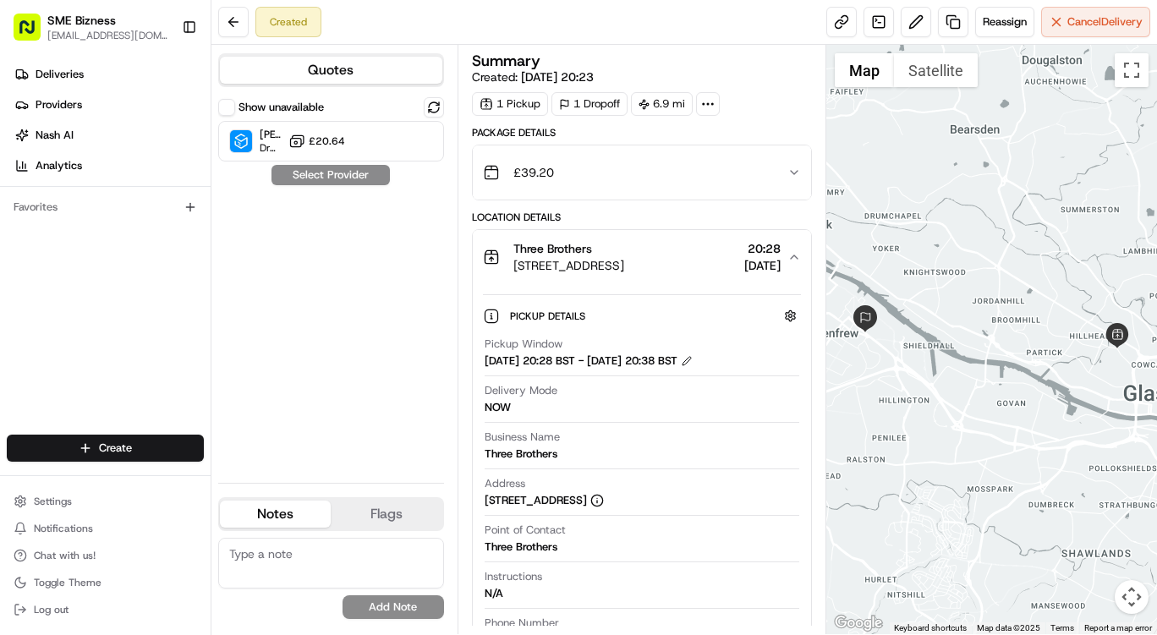
click at [435, 106] on button at bounding box center [434, 107] width 20 height 20
click at [426, 100] on button at bounding box center [434, 107] width 20 height 20
click at [428, 110] on button at bounding box center [434, 107] width 20 height 20
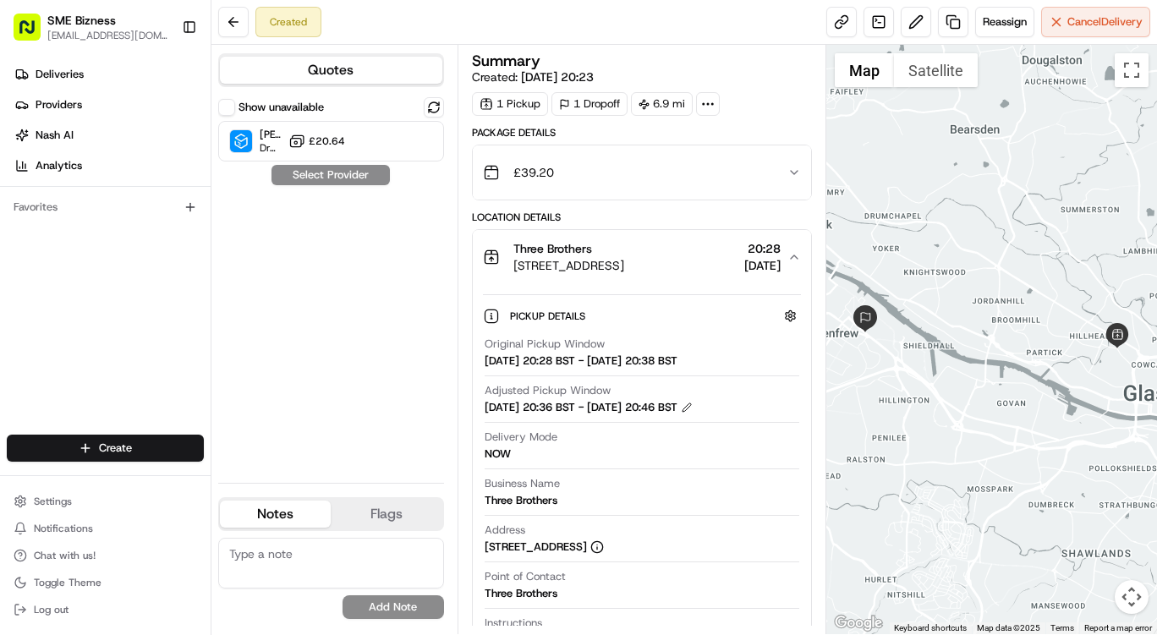
click at [431, 112] on button at bounding box center [434, 107] width 20 height 20
click at [348, 134] on div "[PERSON_NAME] ([GEOGRAPHIC_DATA]) Dropoff ETA - £20.64" at bounding box center [331, 141] width 226 height 41
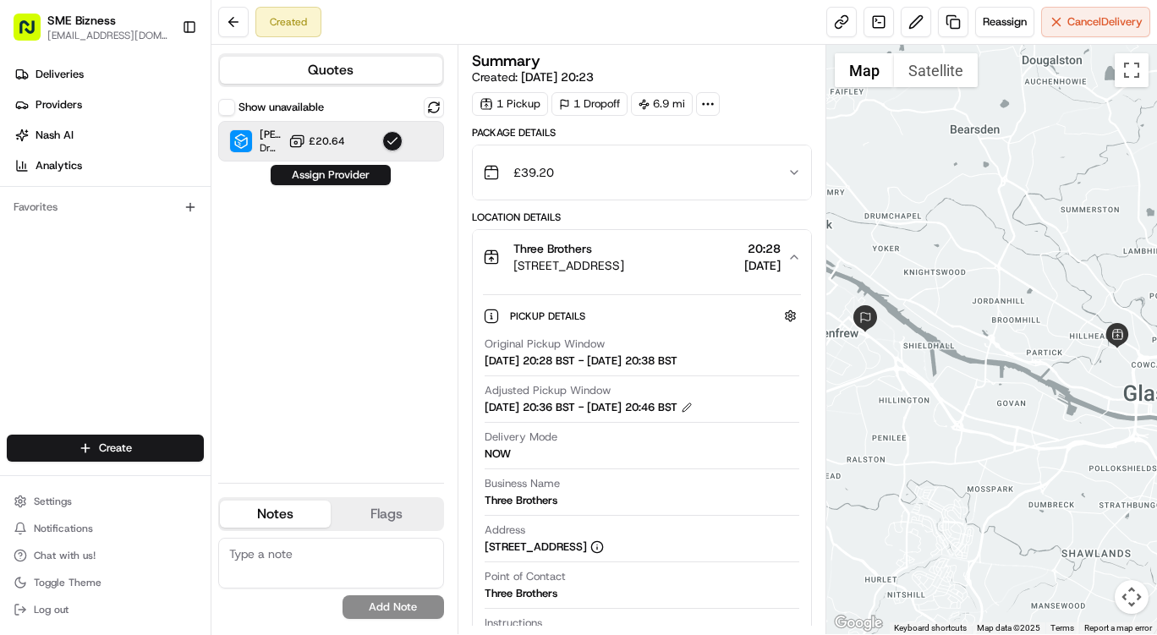
click at [354, 178] on button "Assign Provider" at bounding box center [331, 175] width 120 height 20
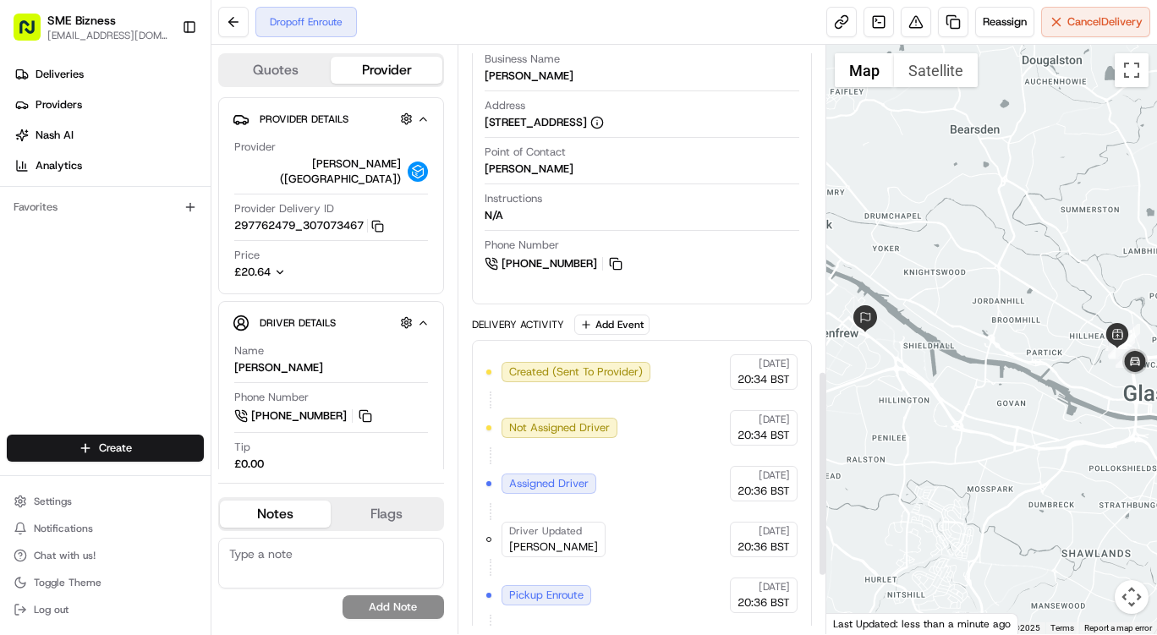
scroll to position [1098, 0]
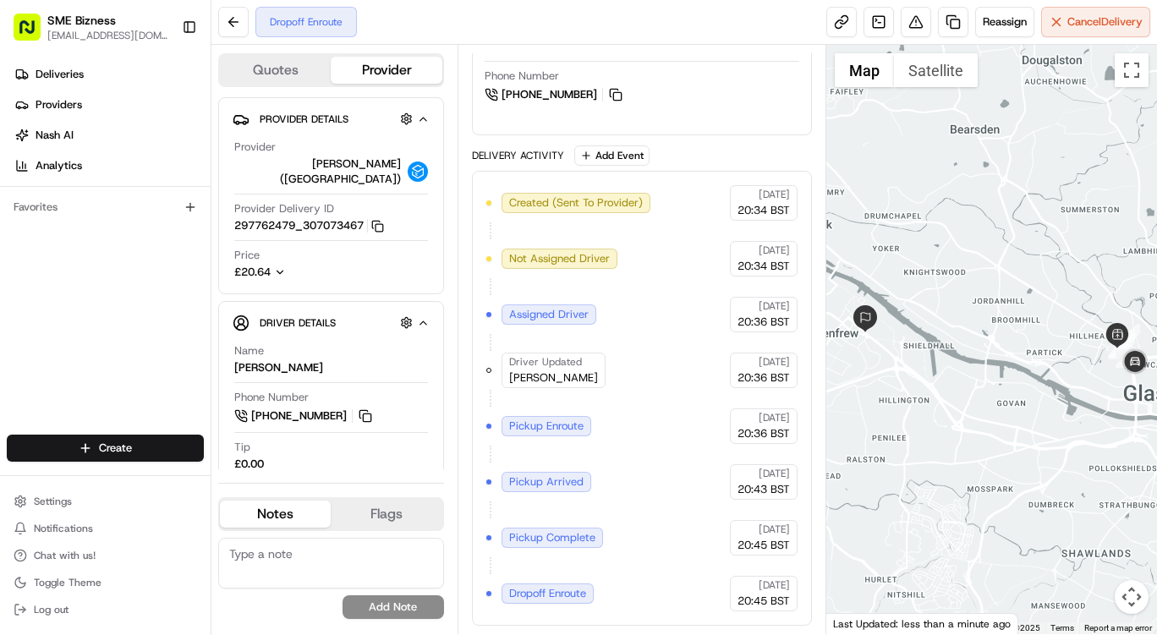
click at [79, 68] on span "Deliveries" at bounding box center [60, 74] width 48 height 15
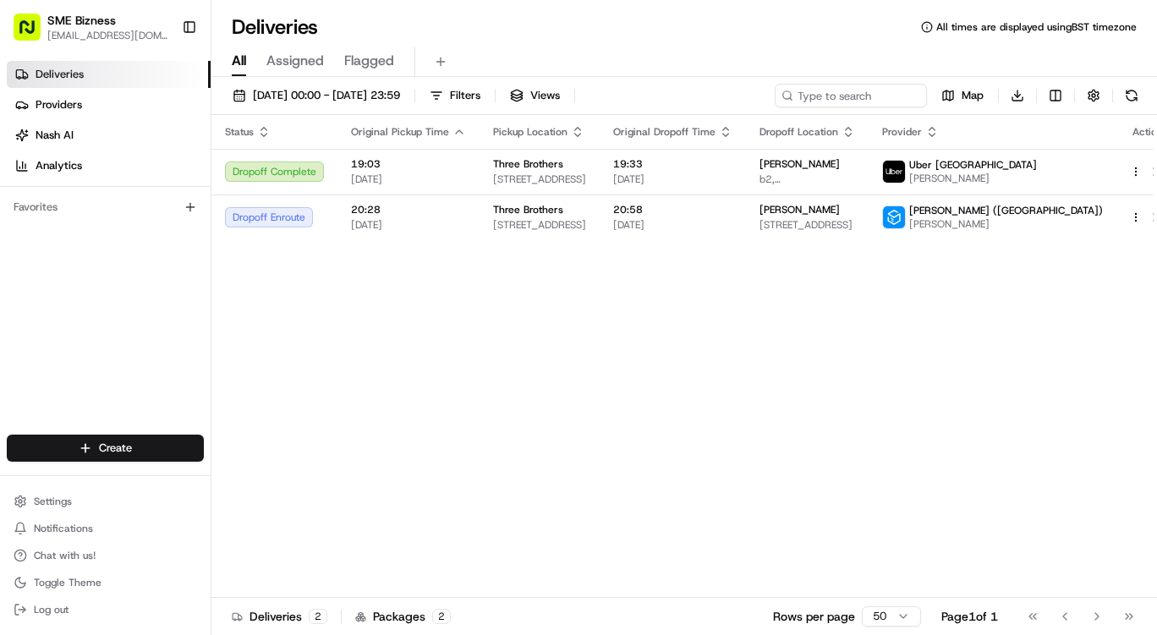
click at [1145, 178] on button at bounding box center [1155, 171] width 20 height 20
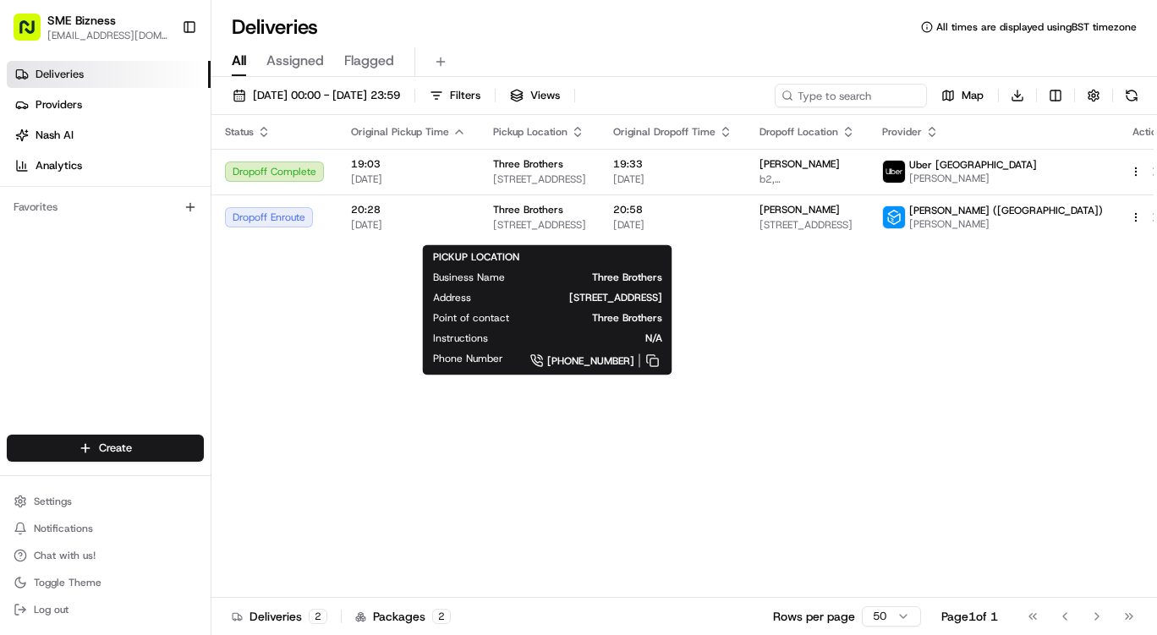
click at [583, 227] on span "[STREET_ADDRESS]" at bounding box center [539, 225] width 93 height 14
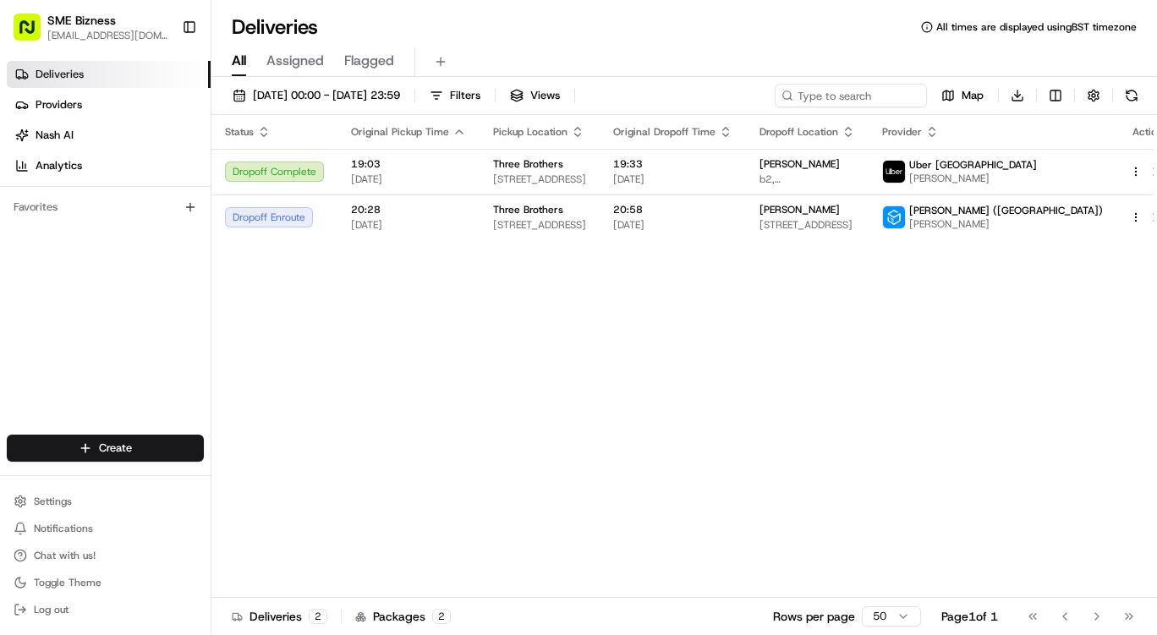
click at [1145, 227] on button at bounding box center [1155, 217] width 20 height 20
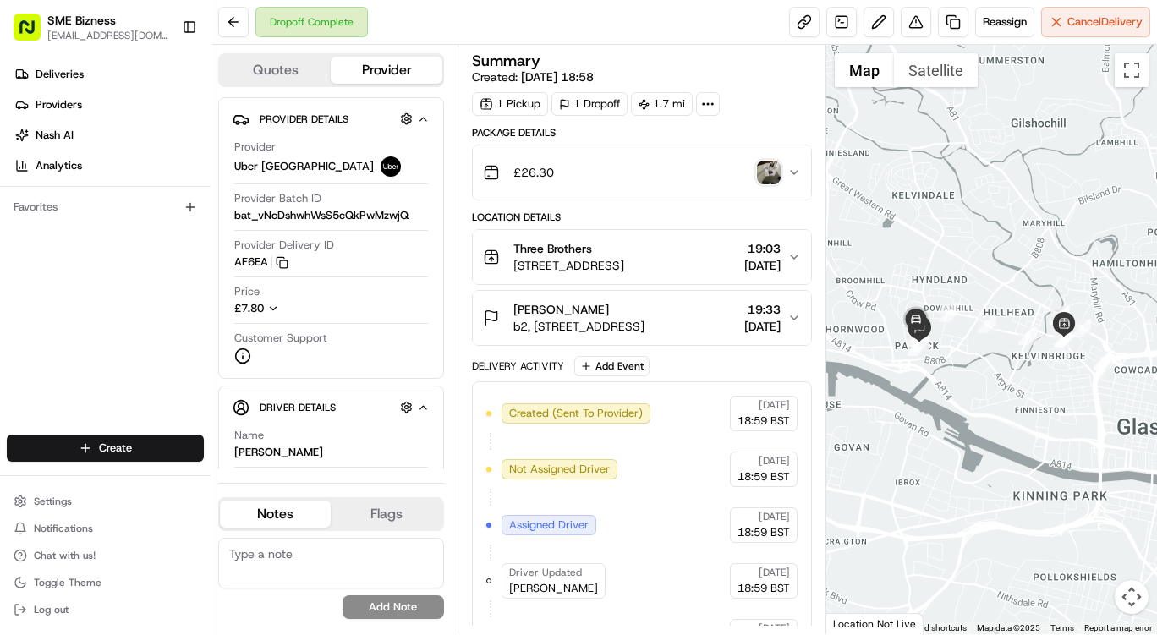
click at [772, 316] on span "19:33" at bounding box center [762, 309] width 36 height 17
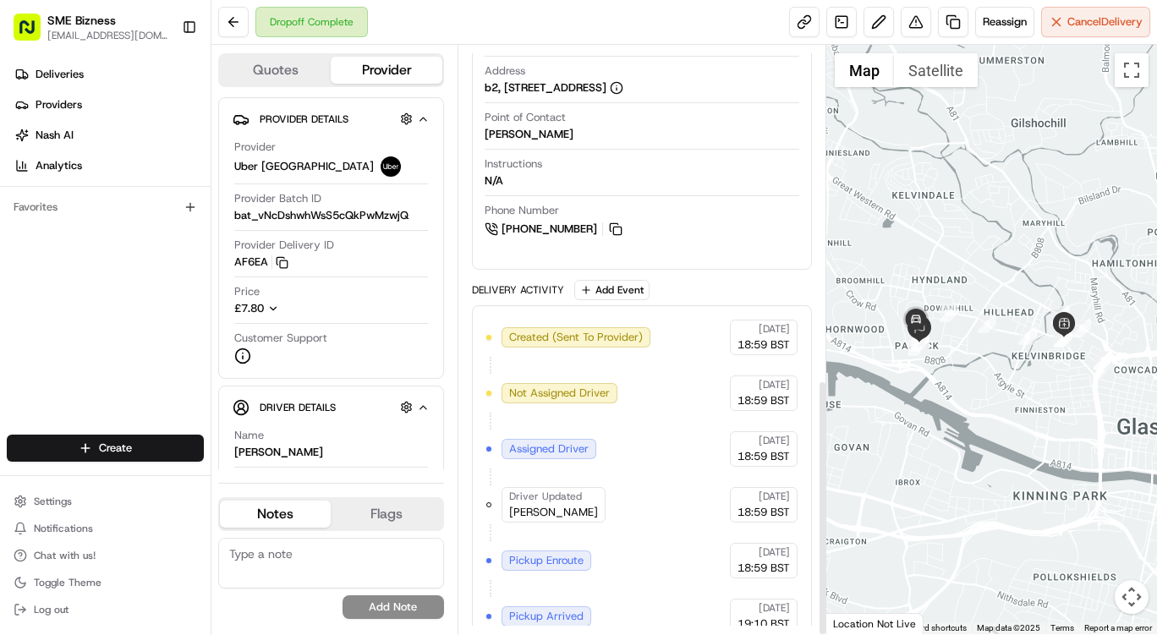
scroll to position [766, 0]
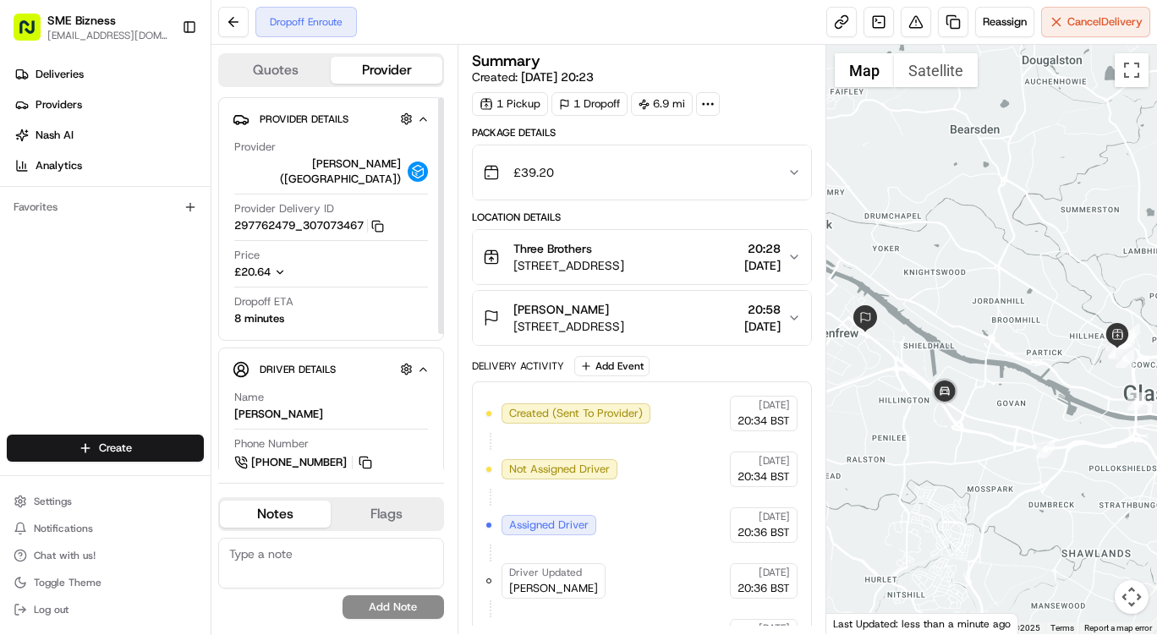
click at [329, 265] on button "£20.64" at bounding box center [308, 272] width 149 height 15
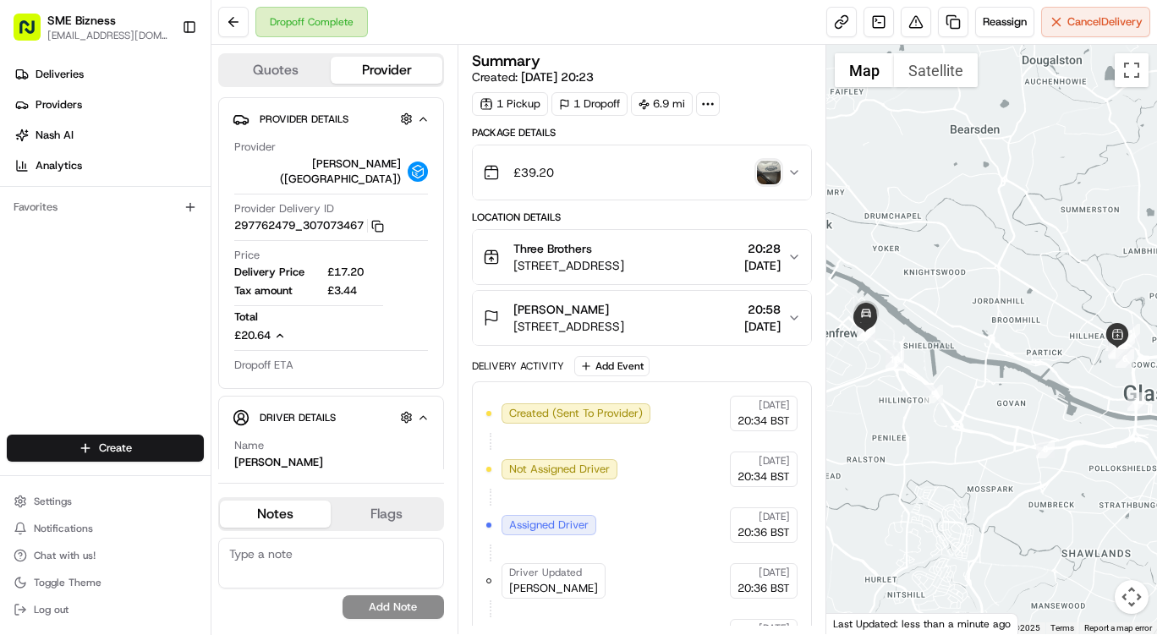
click at [767, 168] on img "button" at bounding box center [769, 173] width 24 height 24
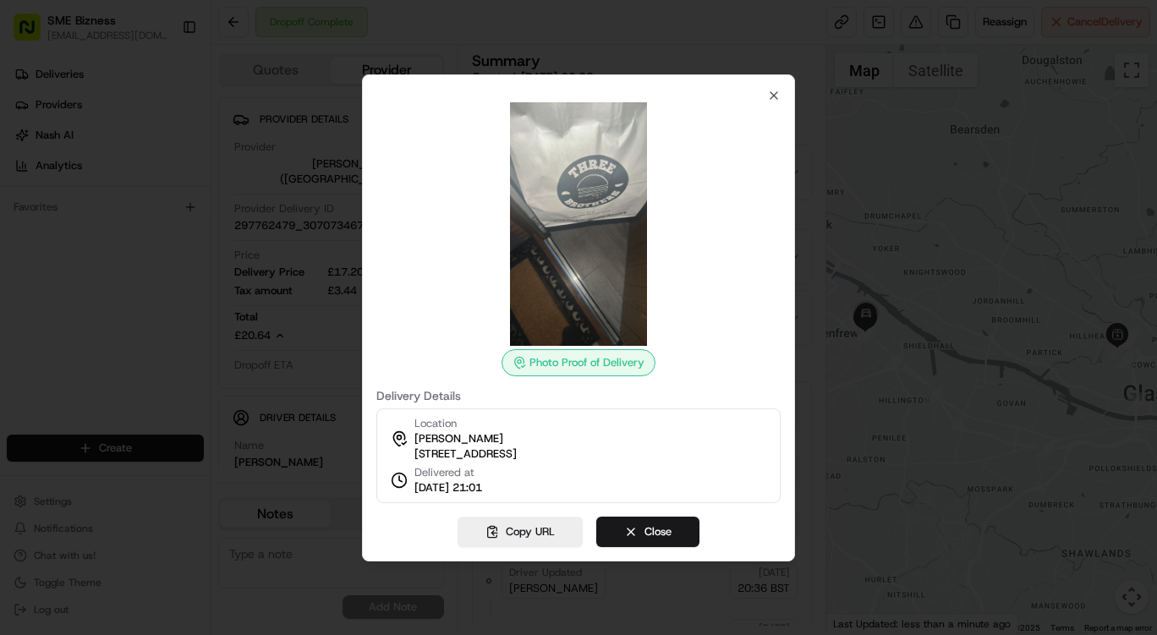
click at [769, 420] on div "Location James Strachan 12 Highgrove Rd, Renfrew PA4 8PY, UK Delivered at 22/08…" at bounding box center [578, 455] width 404 height 95
click at [869, 369] on div at bounding box center [578, 317] width 1157 height 635
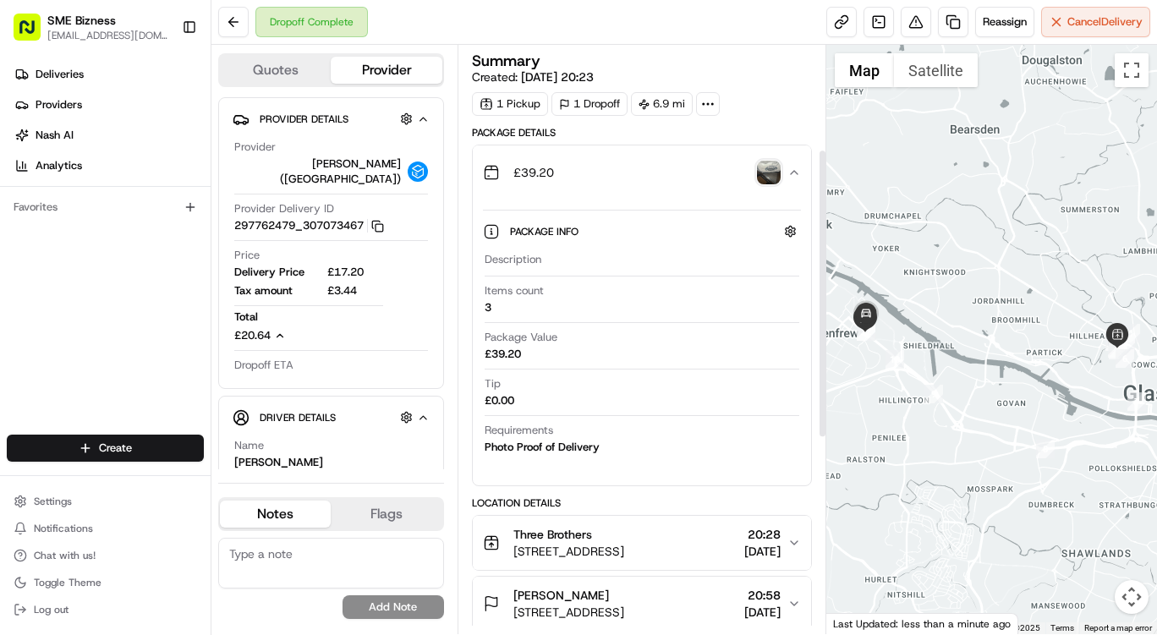
scroll to position [608, 0]
